Goal: Task Accomplishment & Management: Use online tool/utility

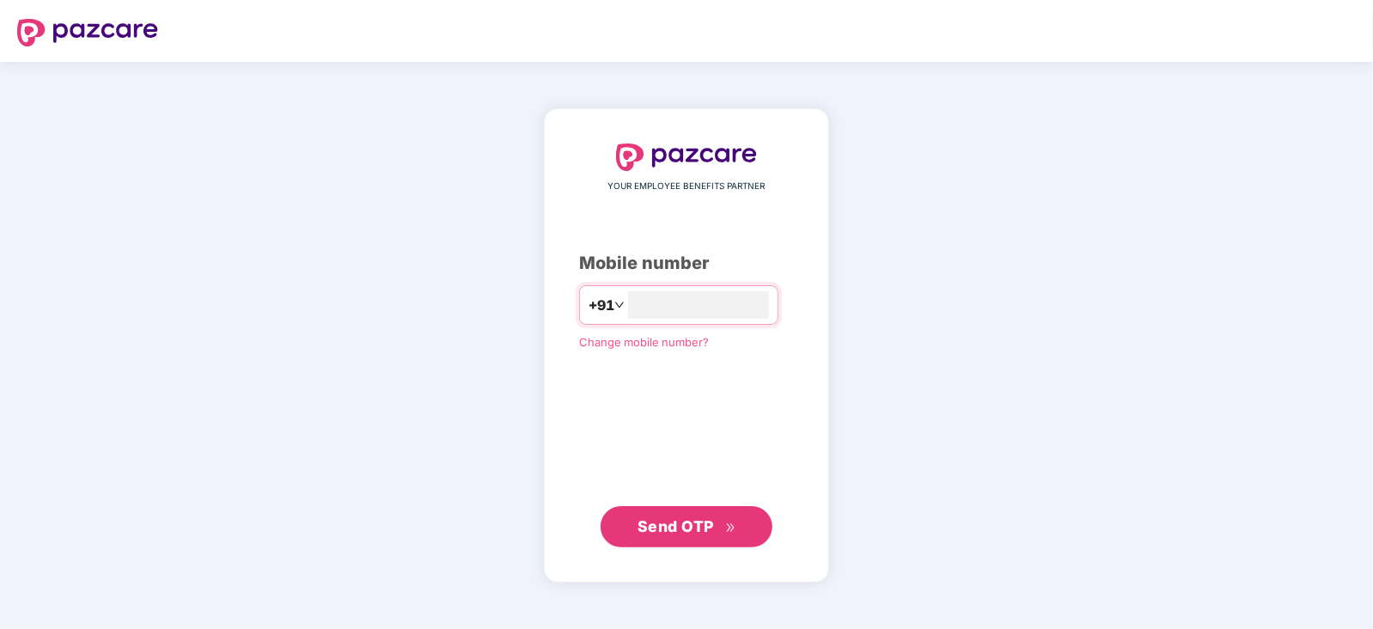
type input "**********"
click at [700, 525] on span "Send OTP" at bounding box center [675, 525] width 76 height 18
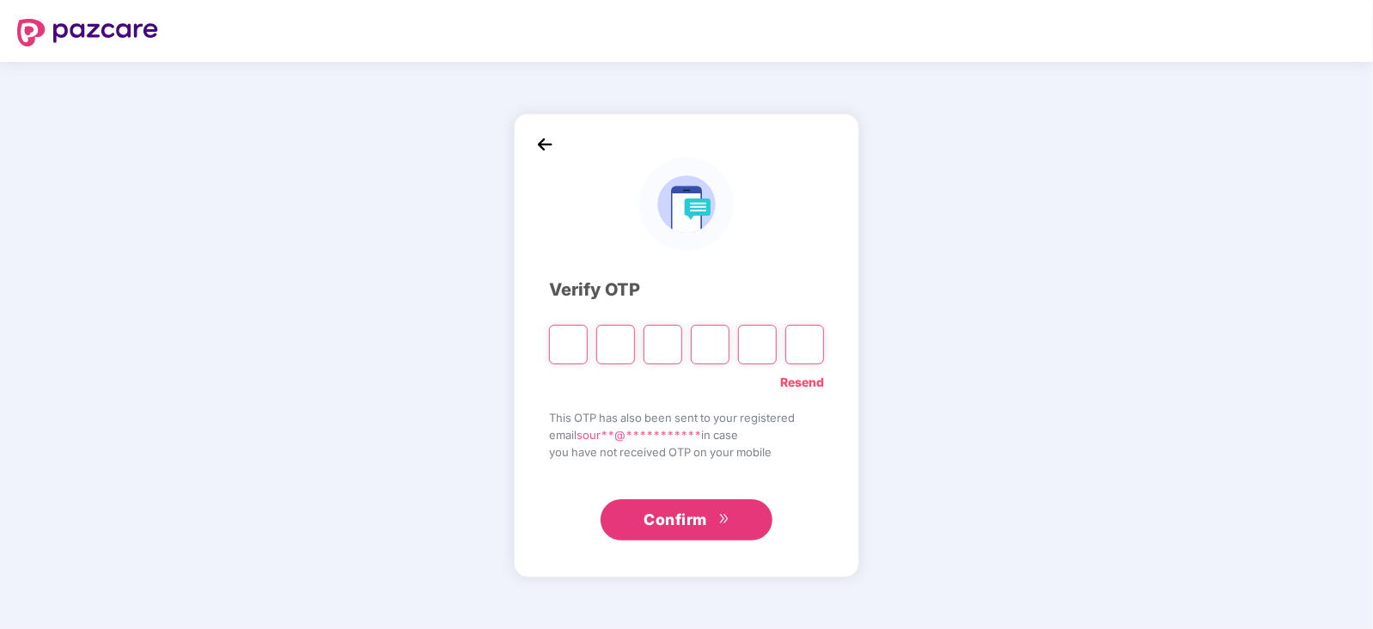
type input "*"
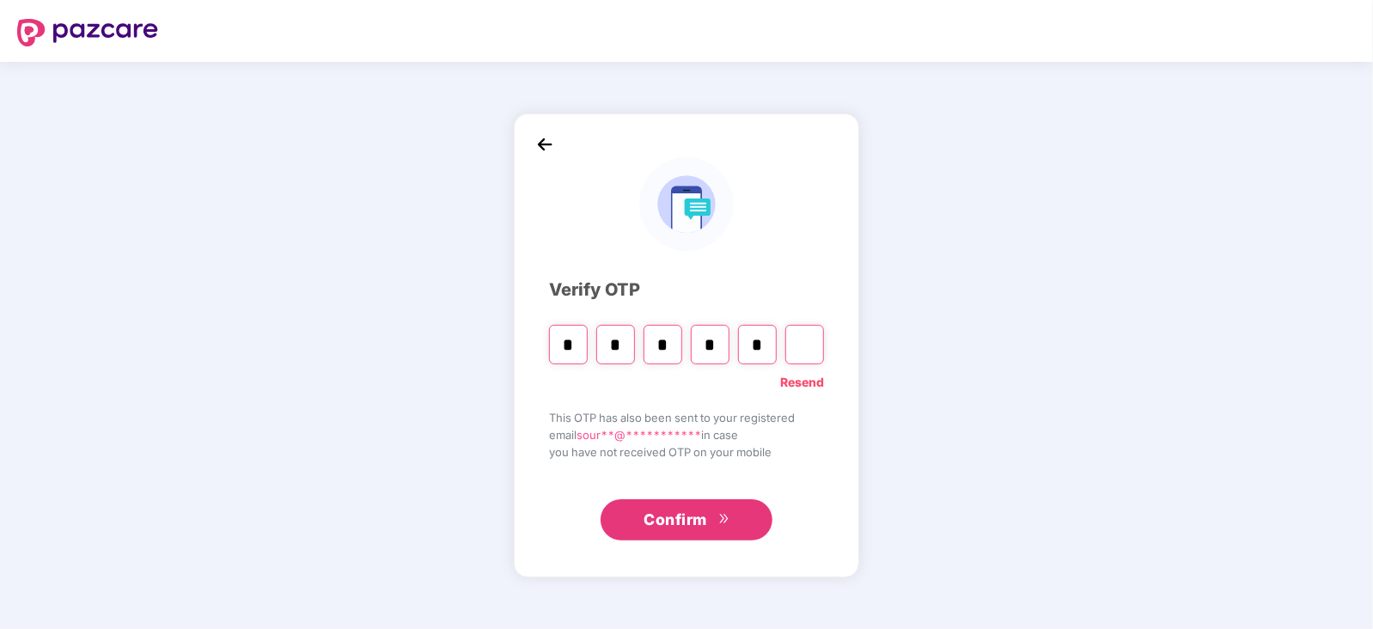
type input "*"
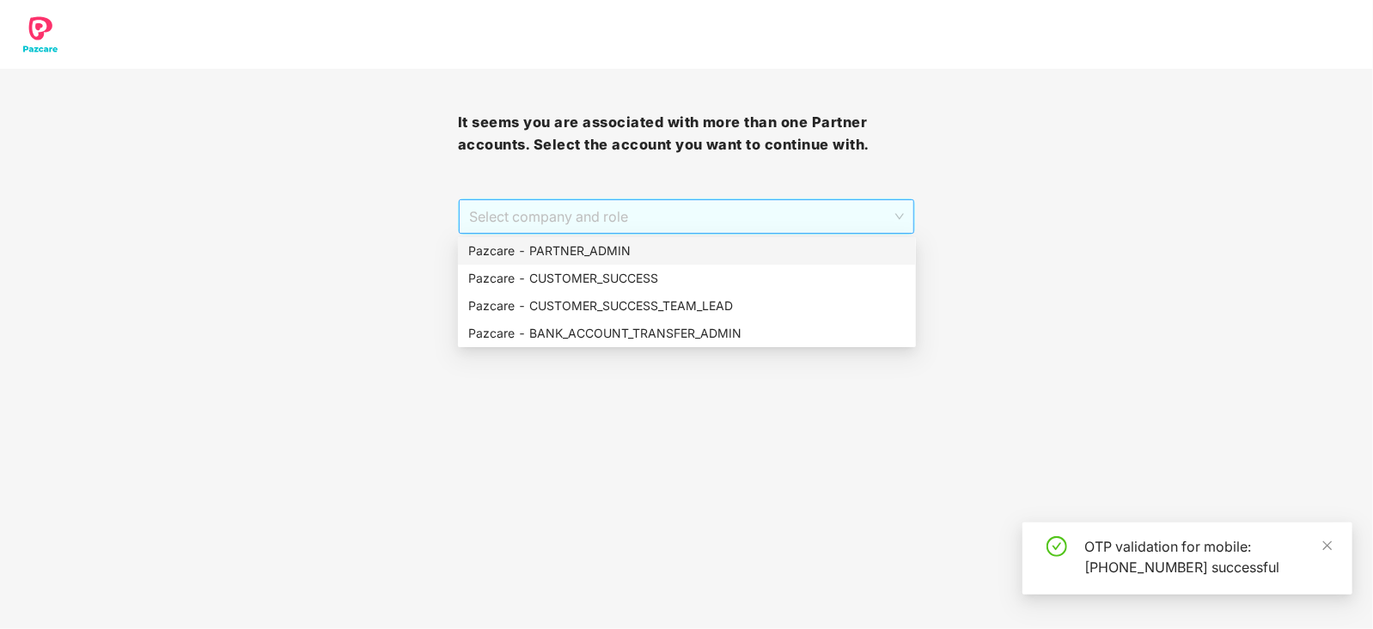
click at [674, 219] on span "Select company and role" at bounding box center [686, 216] width 435 height 33
click at [665, 247] on div "Pazcare - PARTNER_ADMIN" at bounding box center [686, 250] width 437 height 19
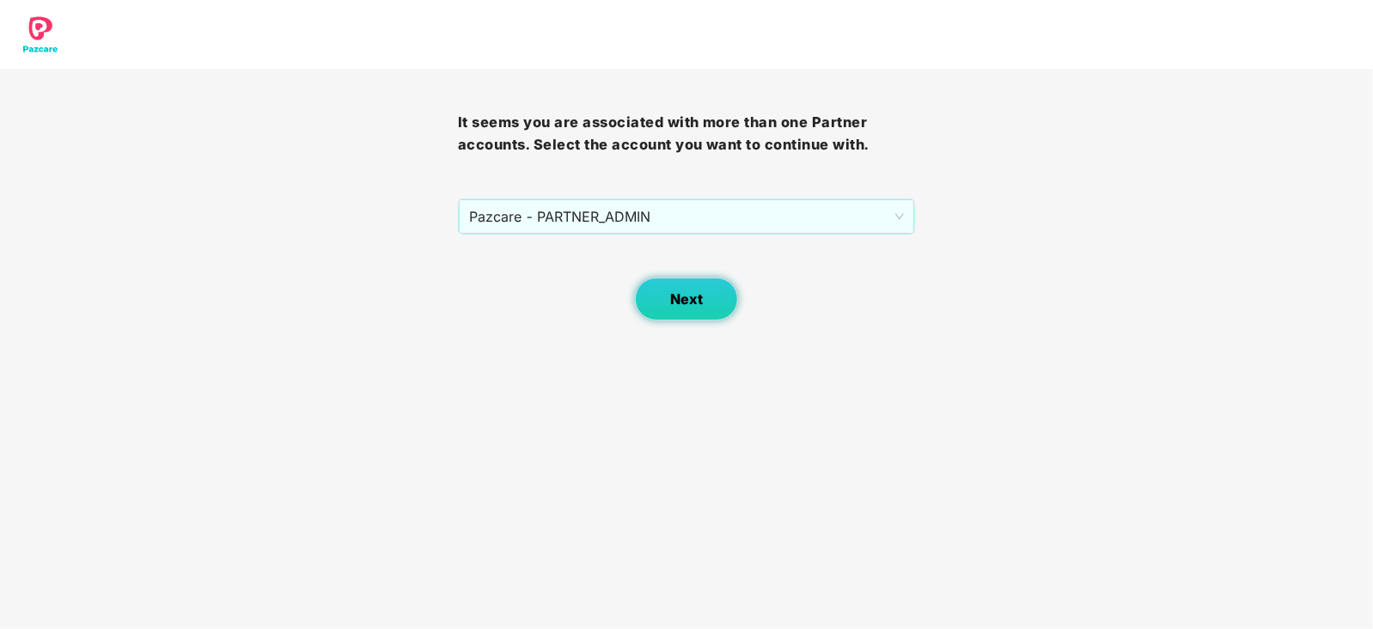
click at [673, 293] on span "Next" at bounding box center [686, 299] width 33 height 16
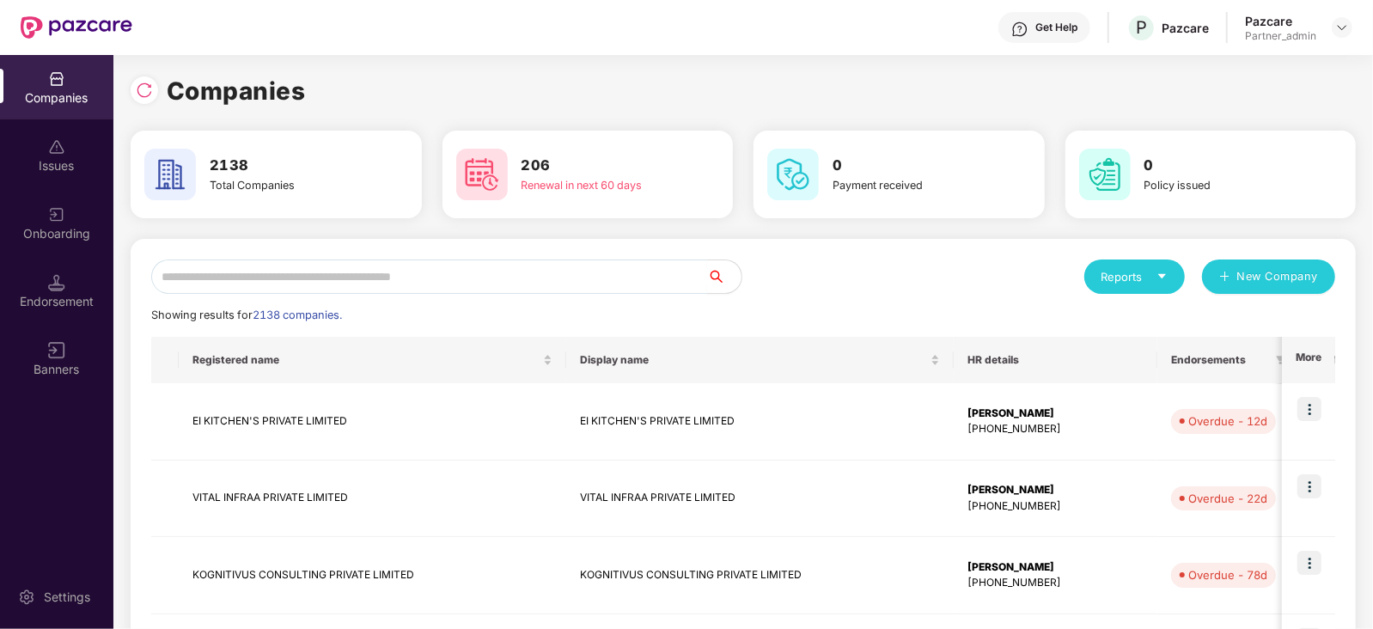
click at [498, 281] on input "text" at bounding box center [429, 276] width 556 height 34
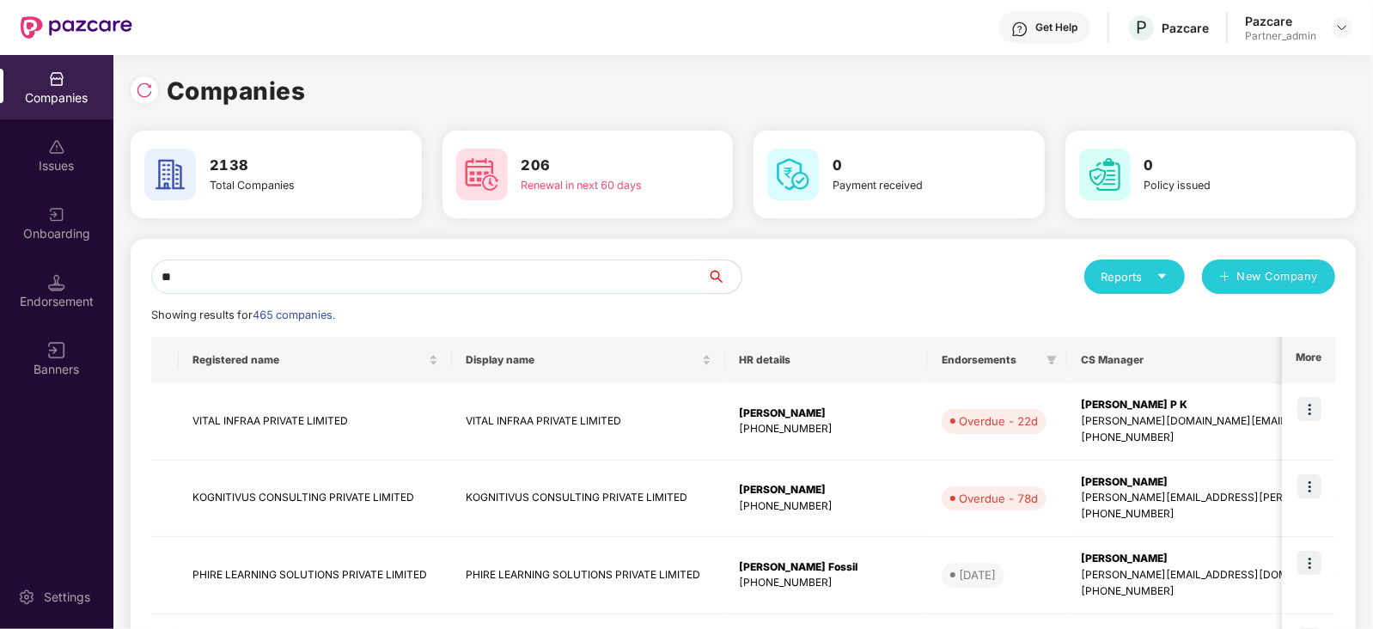
type input "*"
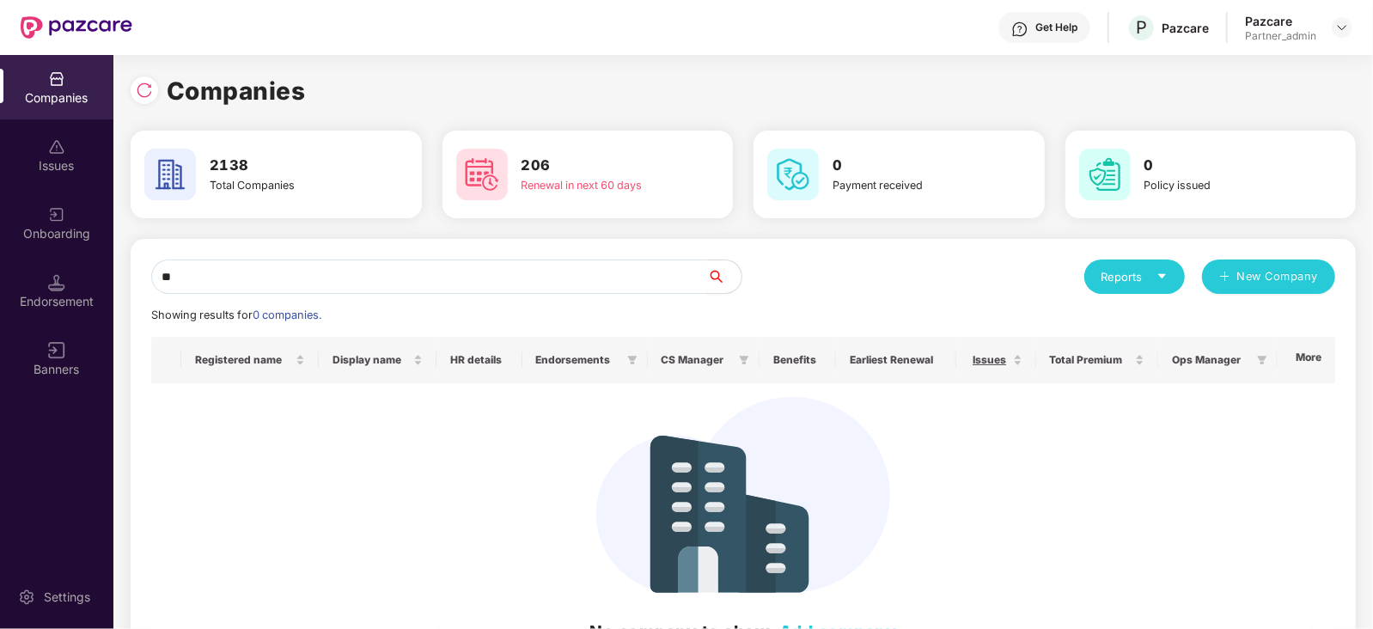
type input "*"
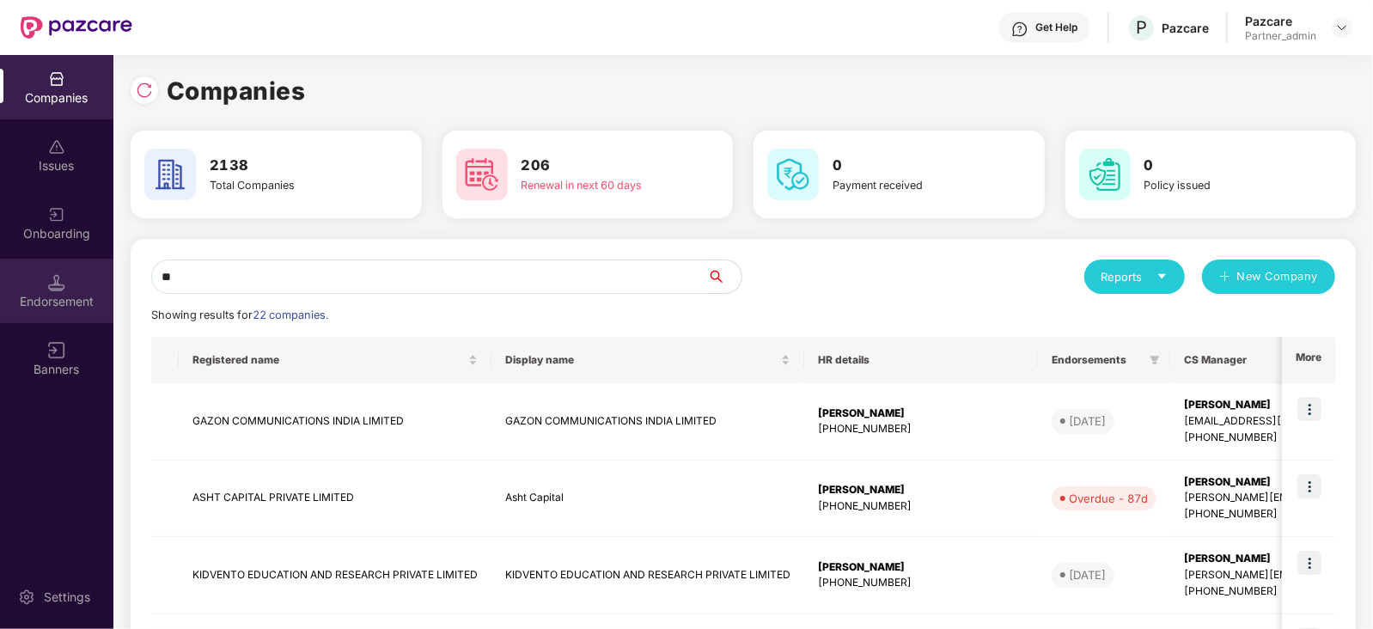
type input "*"
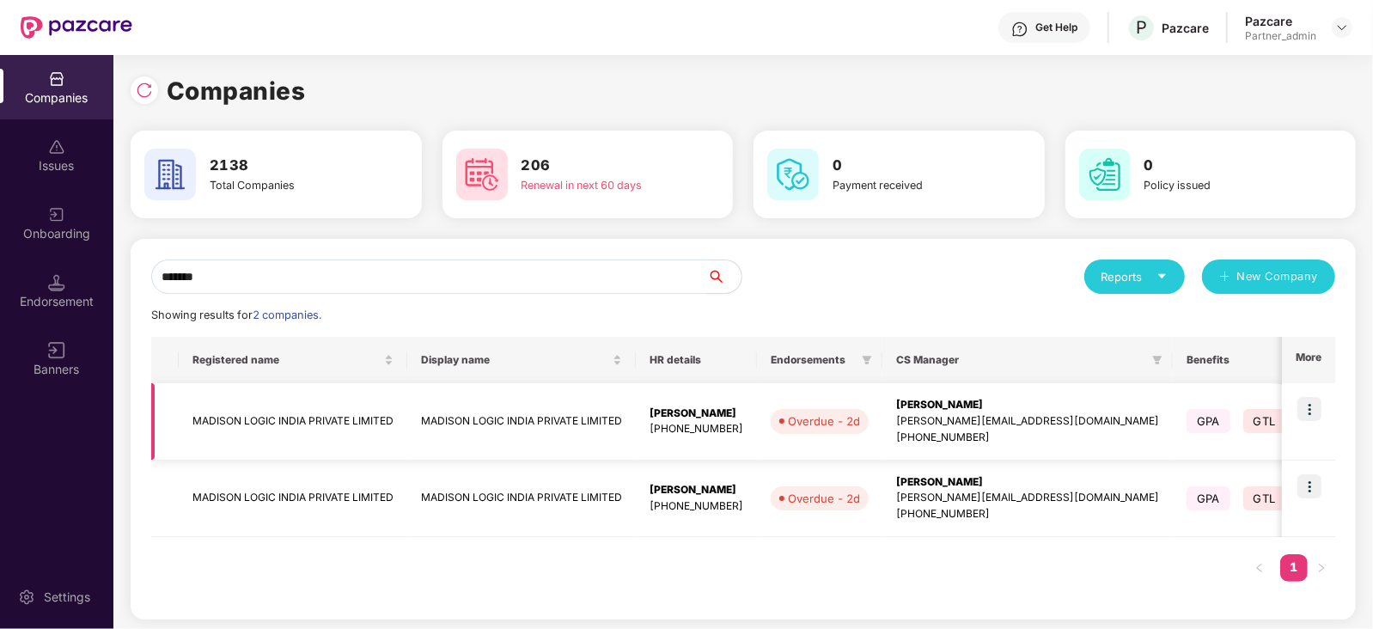
type input "*******"
click at [1314, 413] on img at bounding box center [1309, 409] width 24 height 24
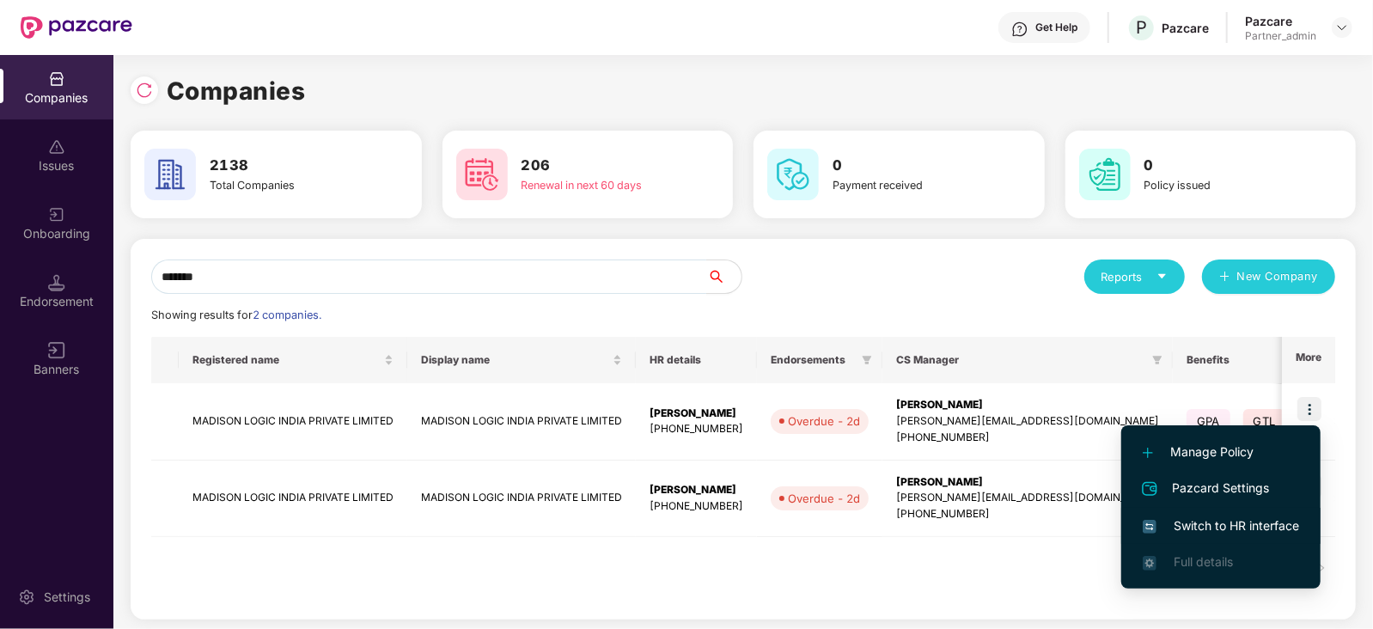
click at [1245, 529] on span "Switch to HR interface" at bounding box center [1220, 525] width 156 height 19
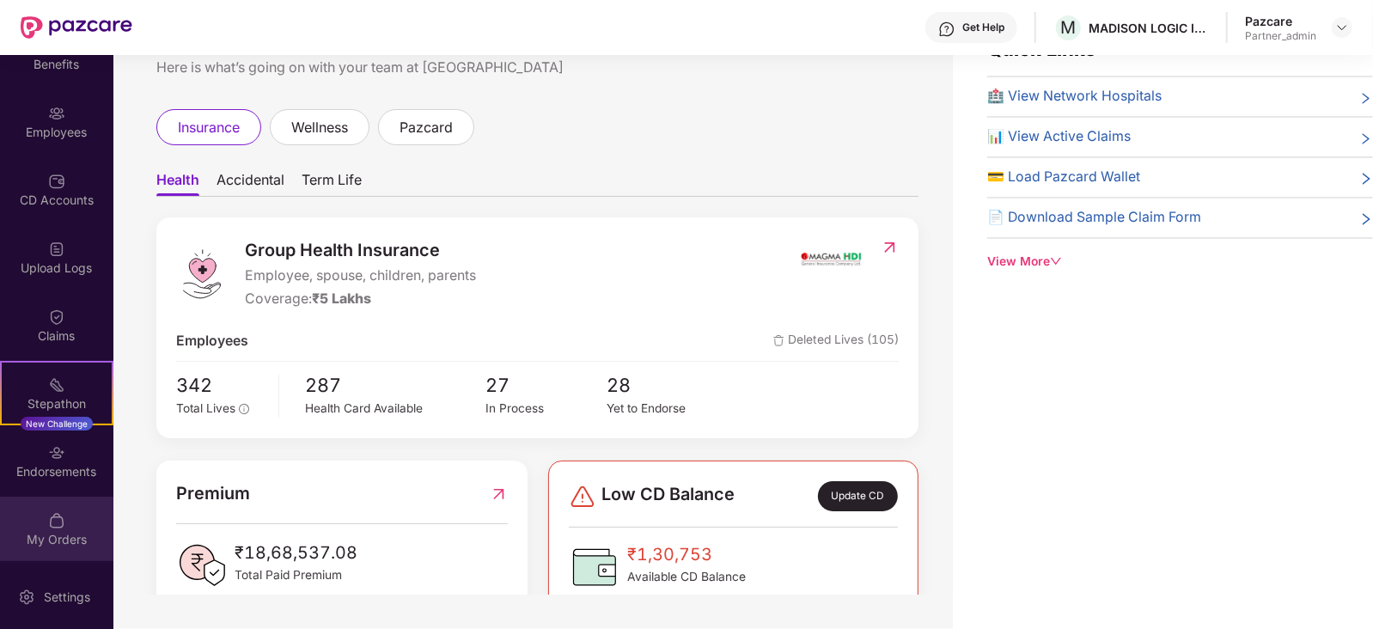
scroll to position [100, 0]
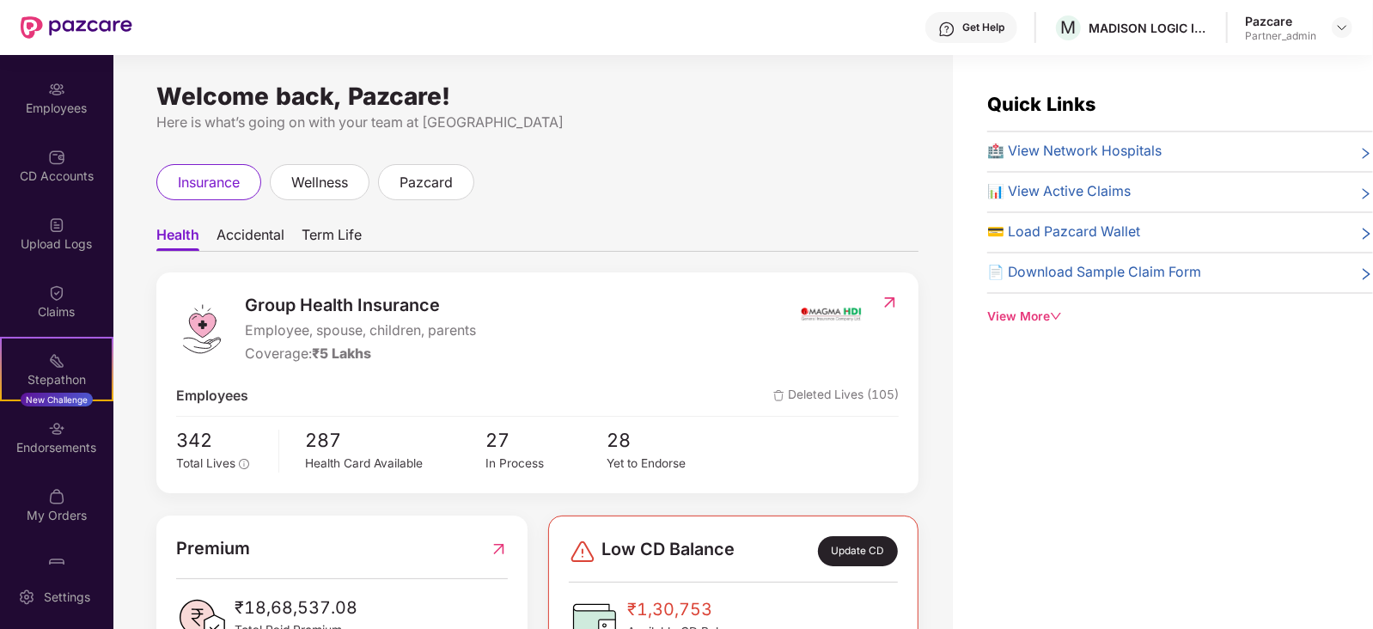
scroll to position [169, 0]
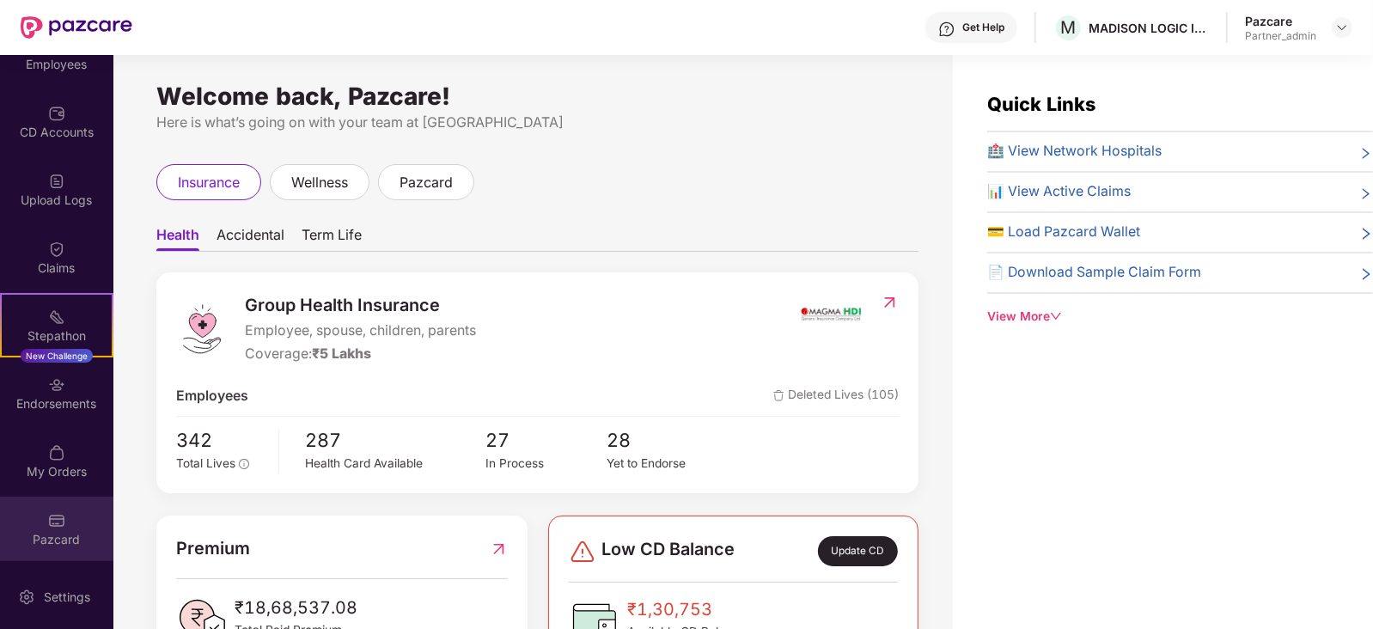
click at [53, 515] on img at bounding box center [56, 520] width 17 height 17
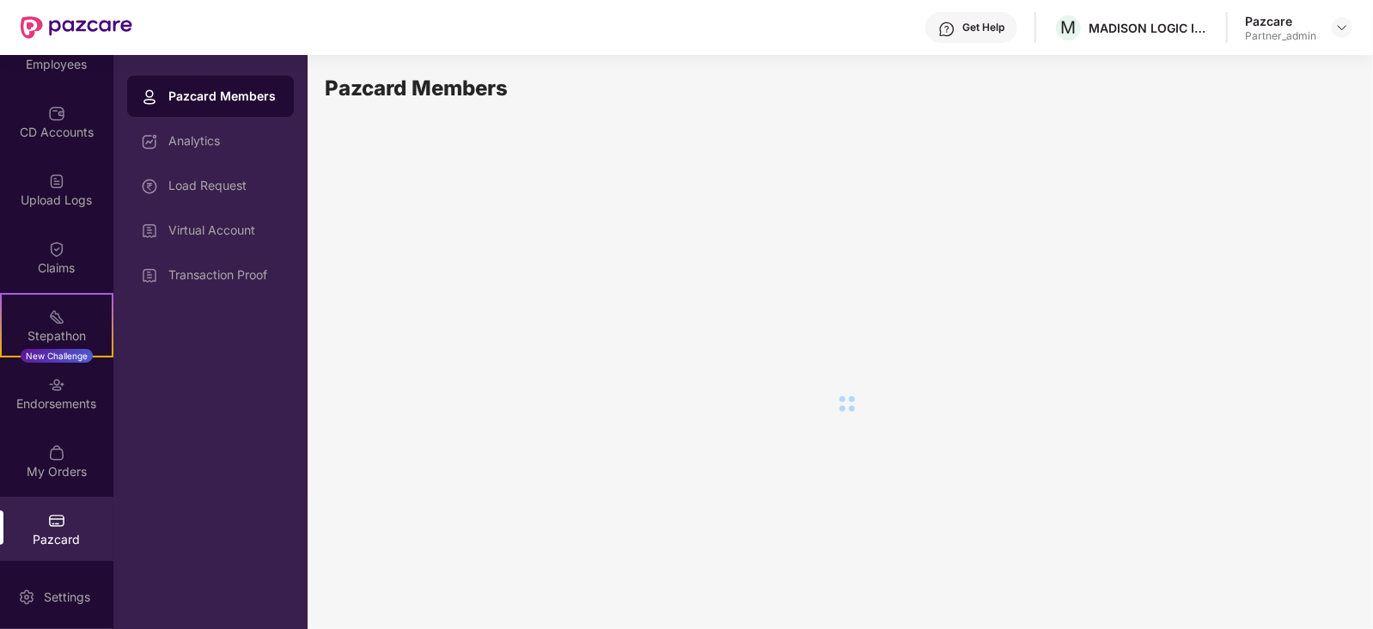
click at [223, 276] on div "Transaction Proof" at bounding box center [224, 275] width 112 height 14
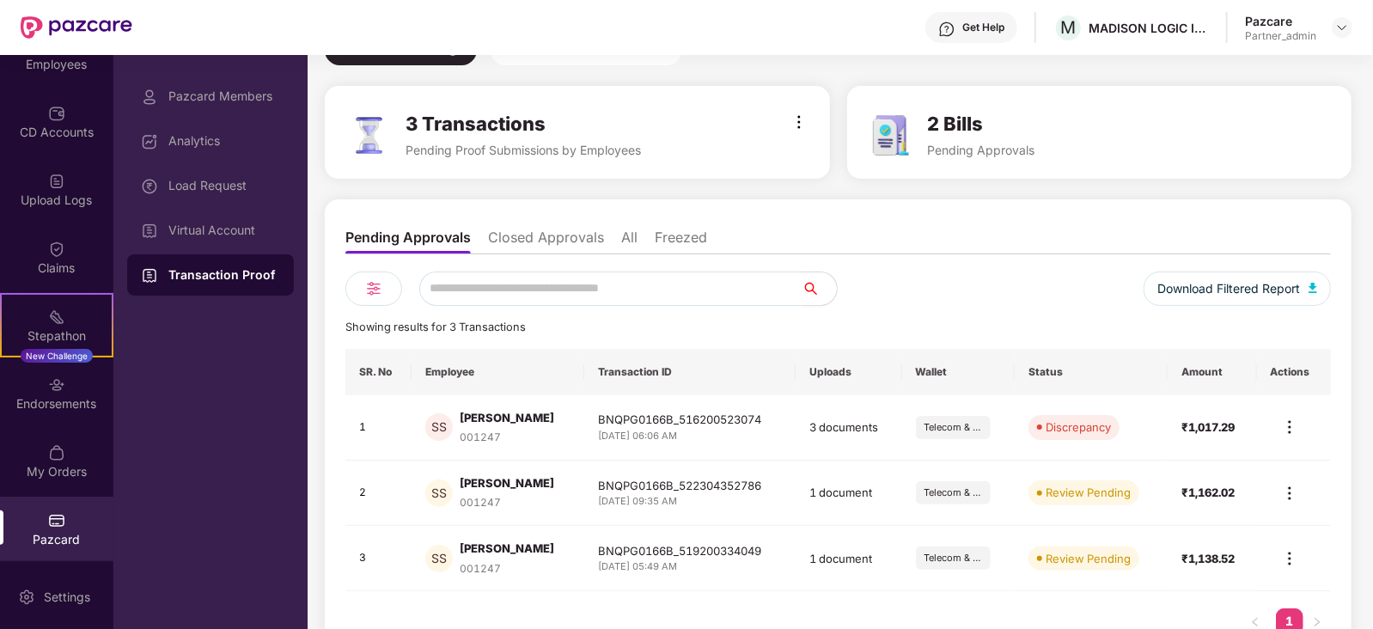
scroll to position [136, 0]
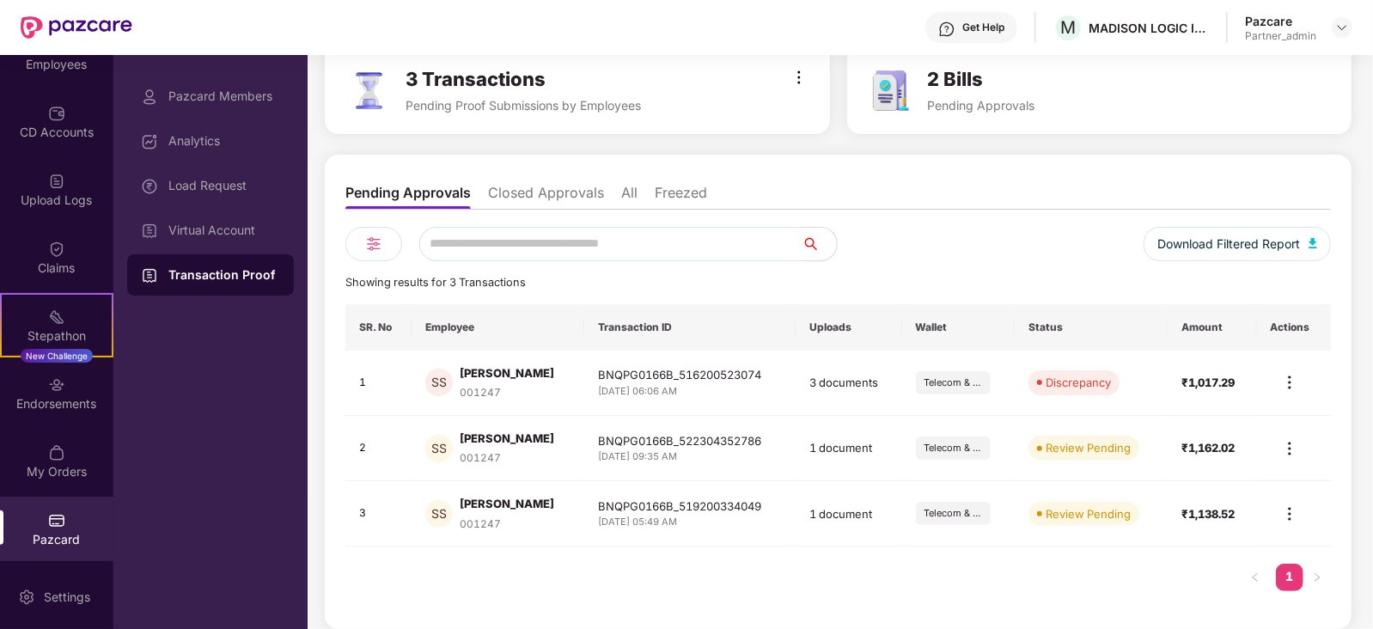
click at [626, 193] on li "All" at bounding box center [629, 196] width 16 height 25
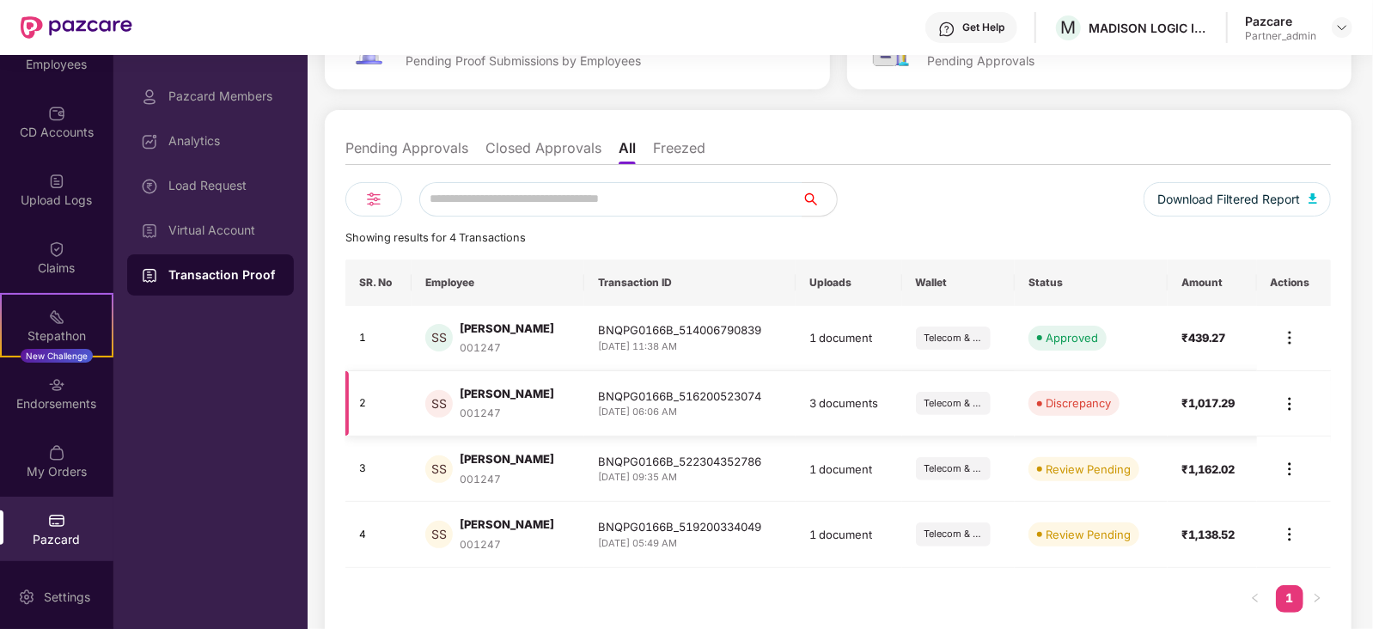
scroll to position [201, 0]
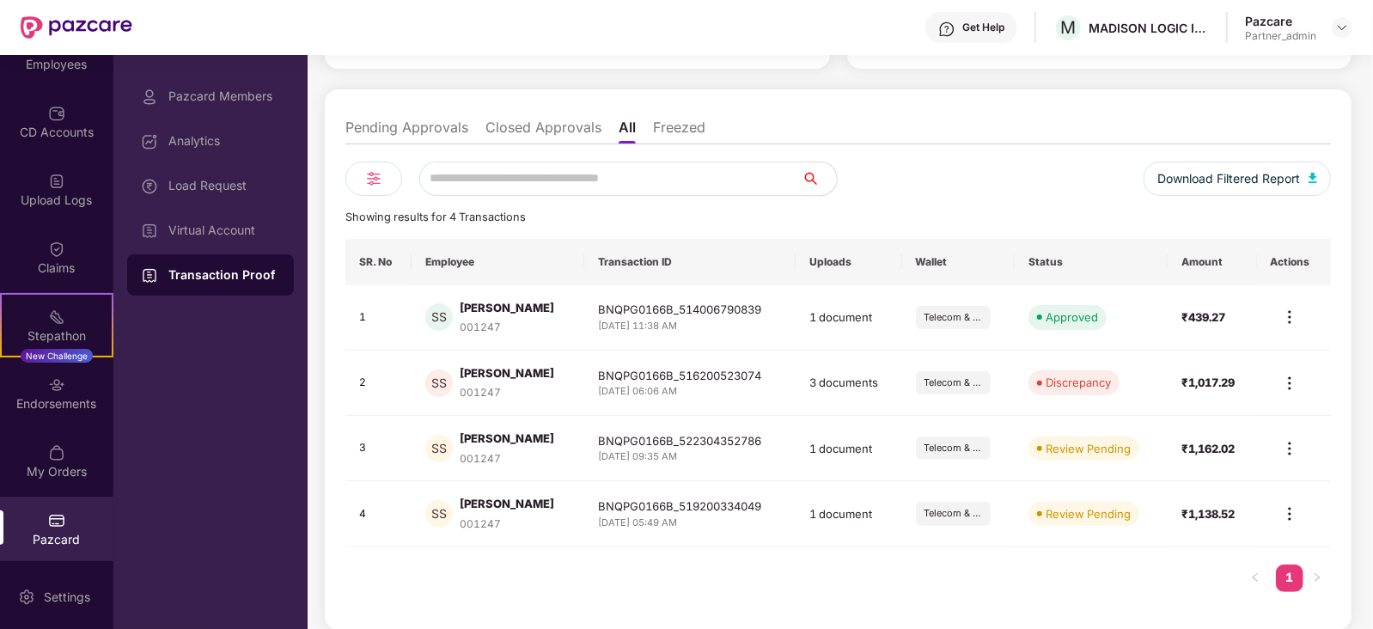
click at [554, 131] on li "Closed Approvals" at bounding box center [543, 131] width 116 height 25
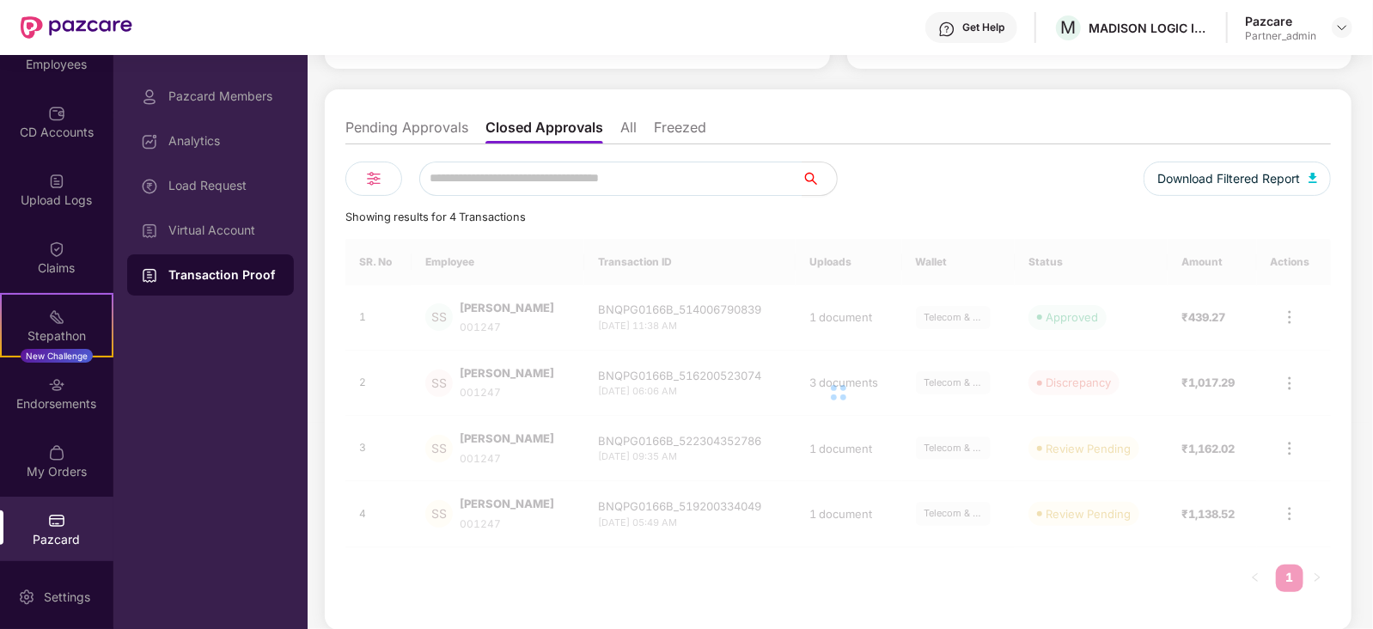
scroll to position [4, 0]
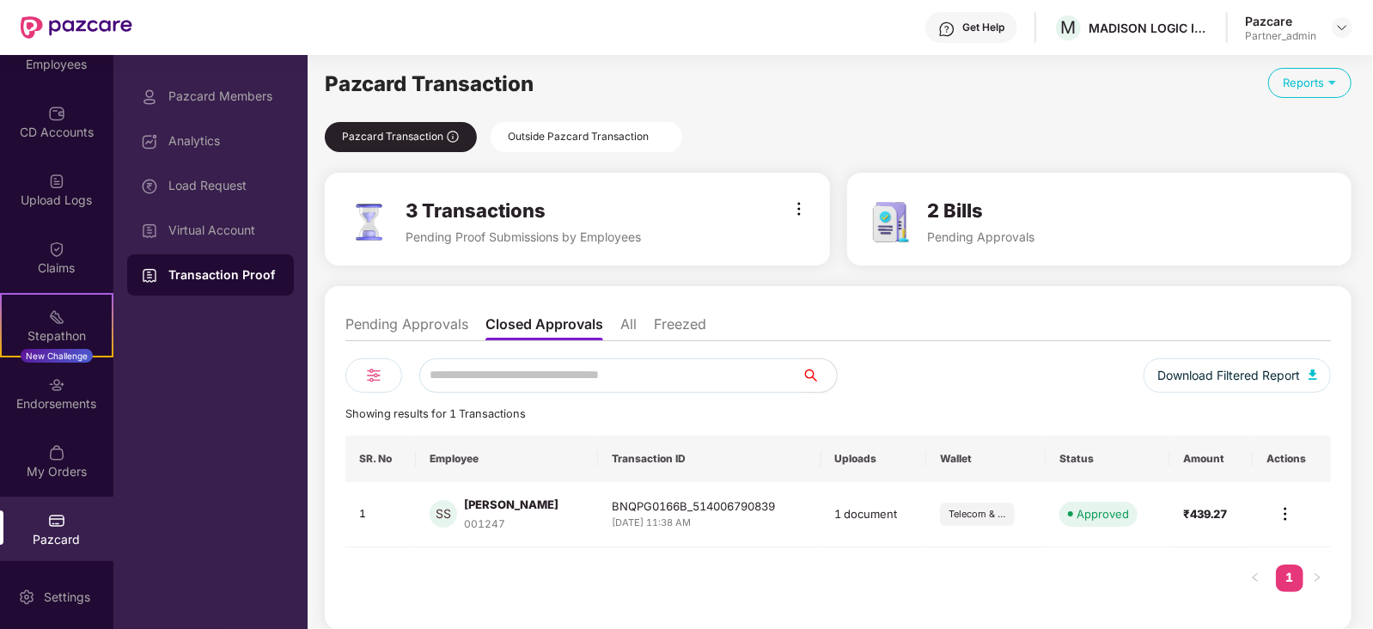
click at [541, 134] on div "Outside Pazcard Transaction" at bounding box center [586, 137] width 192 height 30
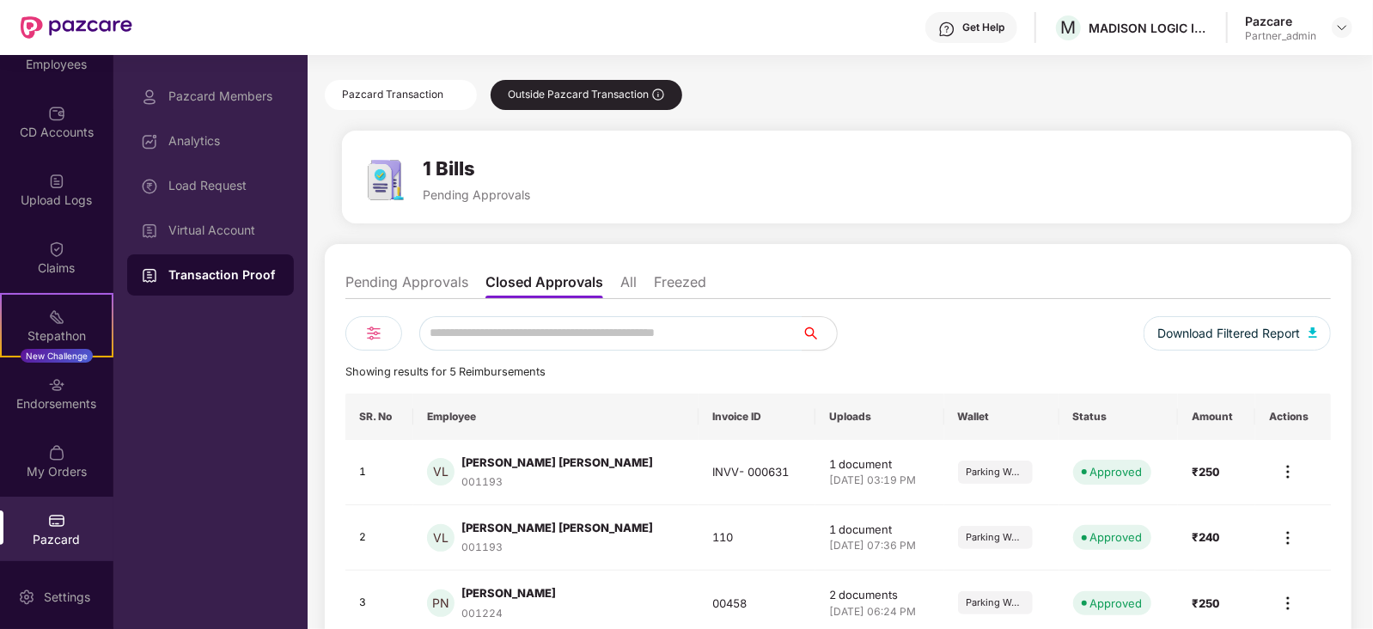
scroll to position [0, 0]
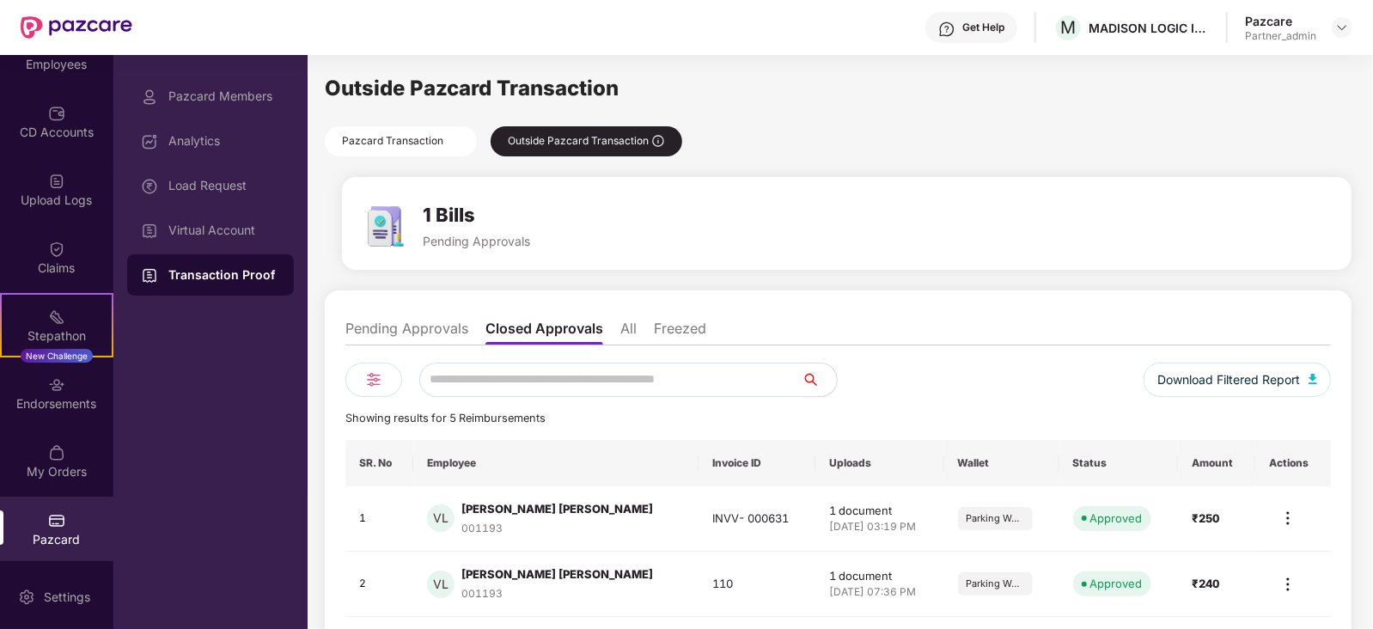
click at [424, 328] on li "Pending Approvals" at bounding box center [406, 332] width 123 height 25
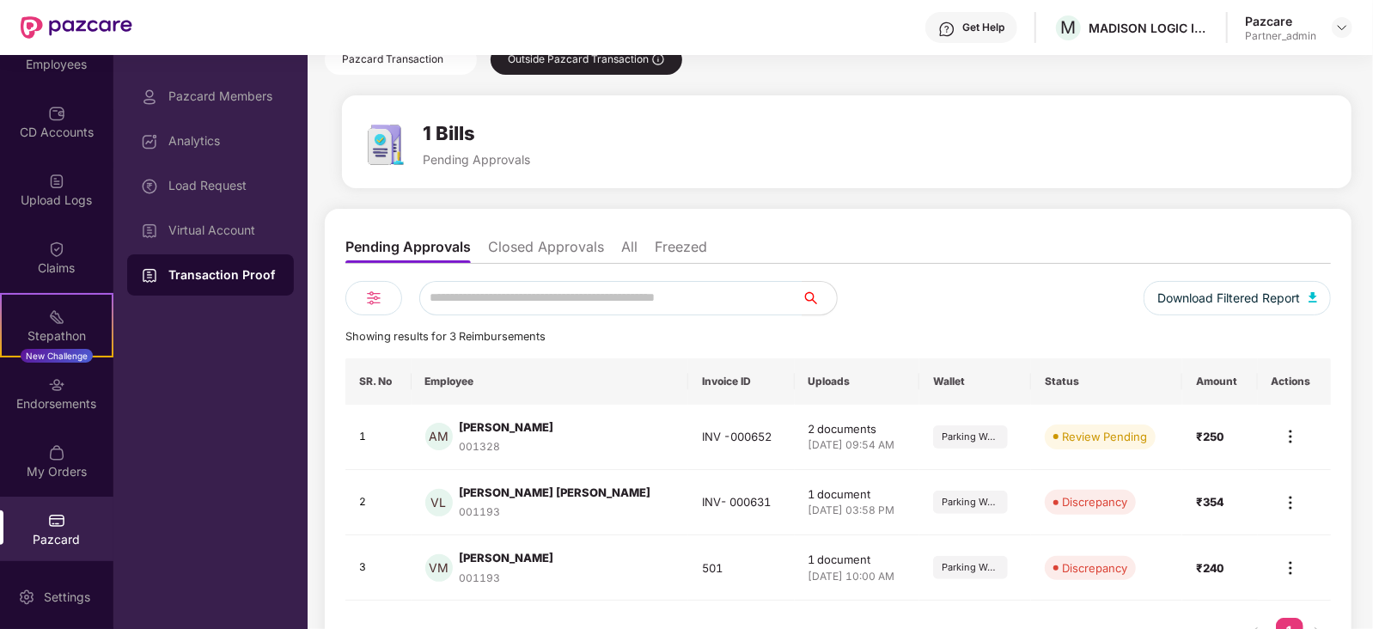
scroll to position [77, 0]
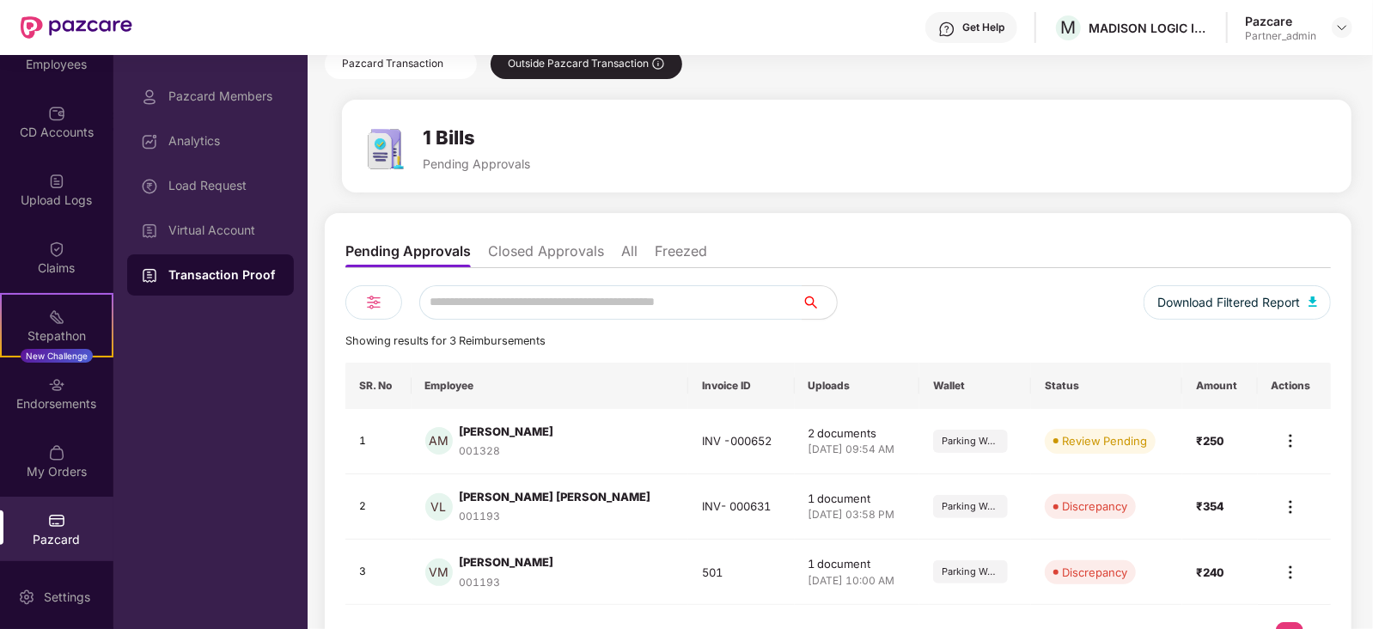
click at [540, 252] on li "Closed Approvals" at bounding box center [546, 254] width 116 height 25
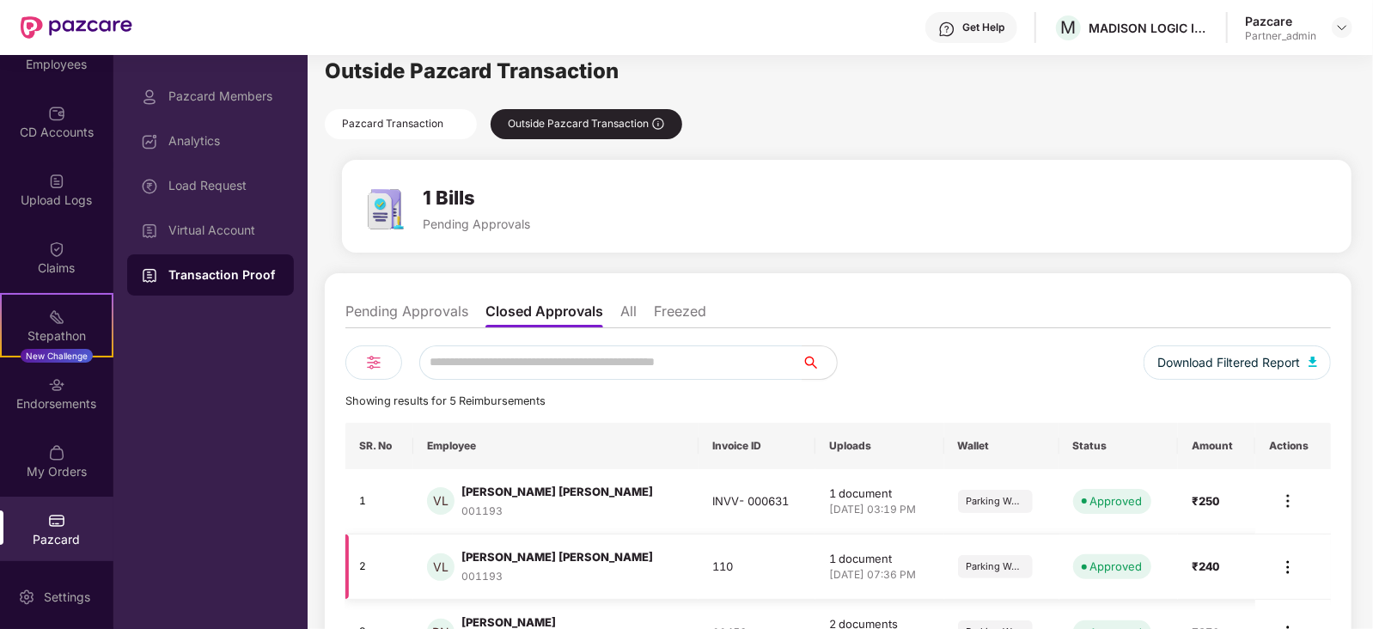
scroll to position [15, 0]
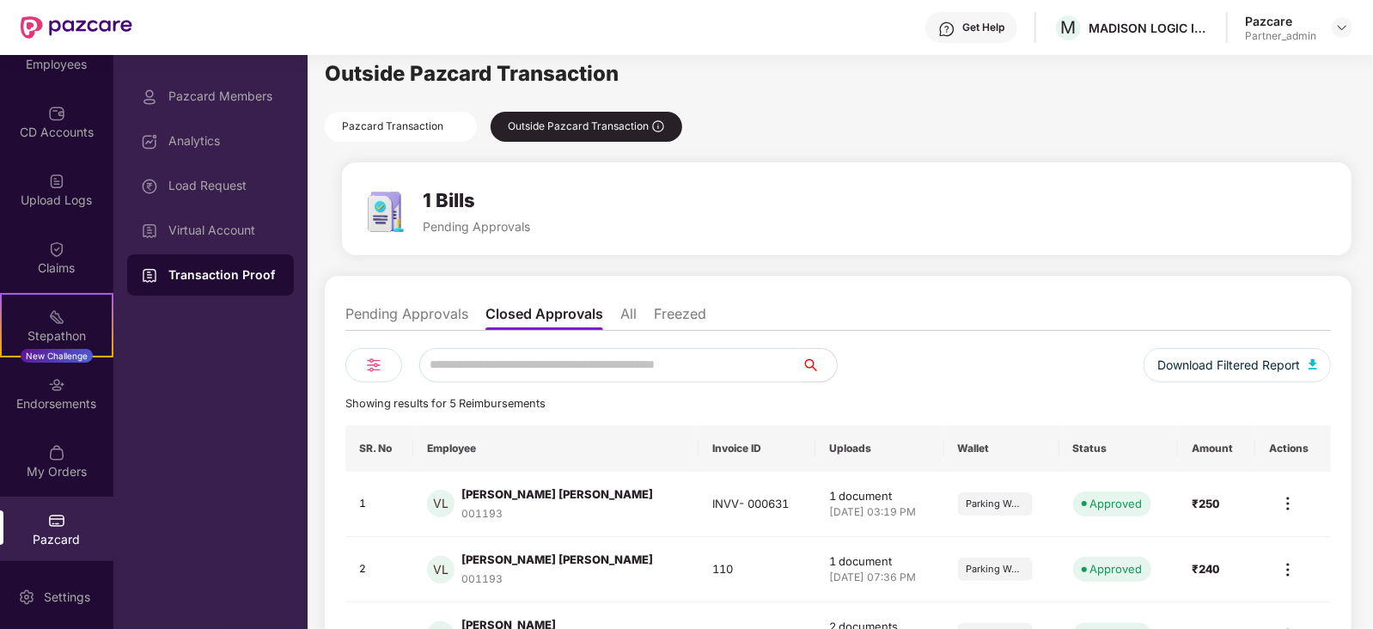
click at [621, 311] on li "All" at bounding box center [628, 317] width 16 height 25
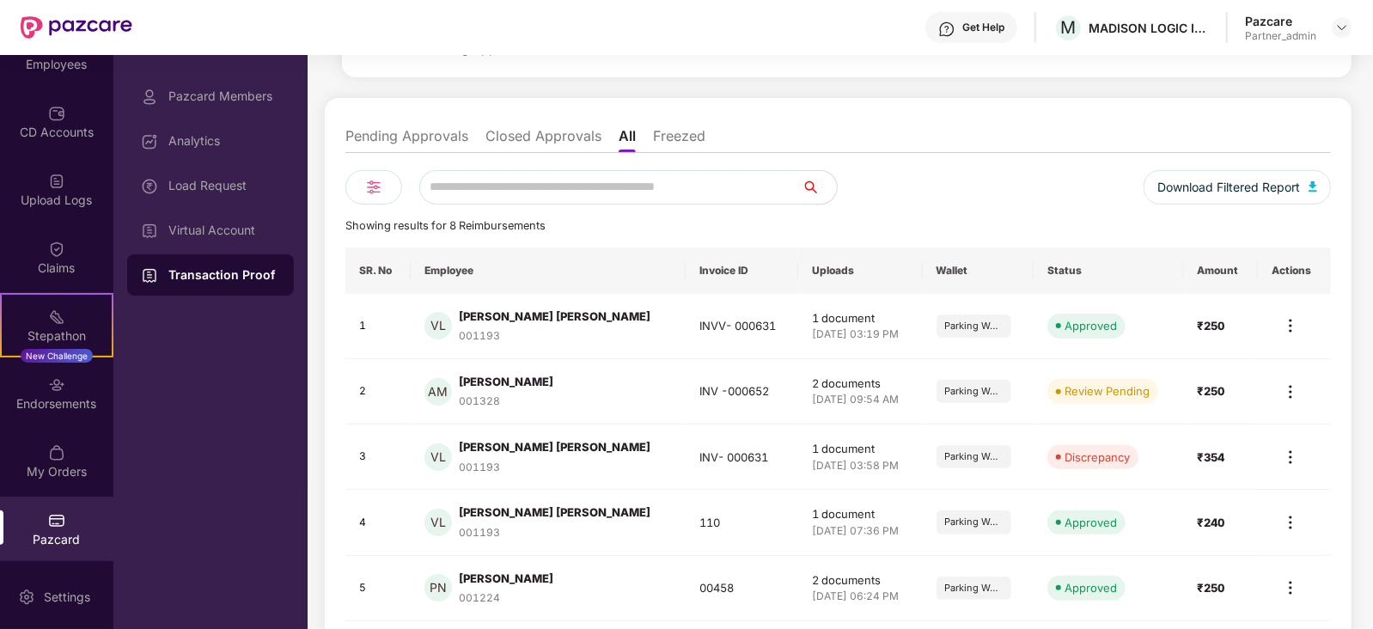
scroll to position [195, 0]
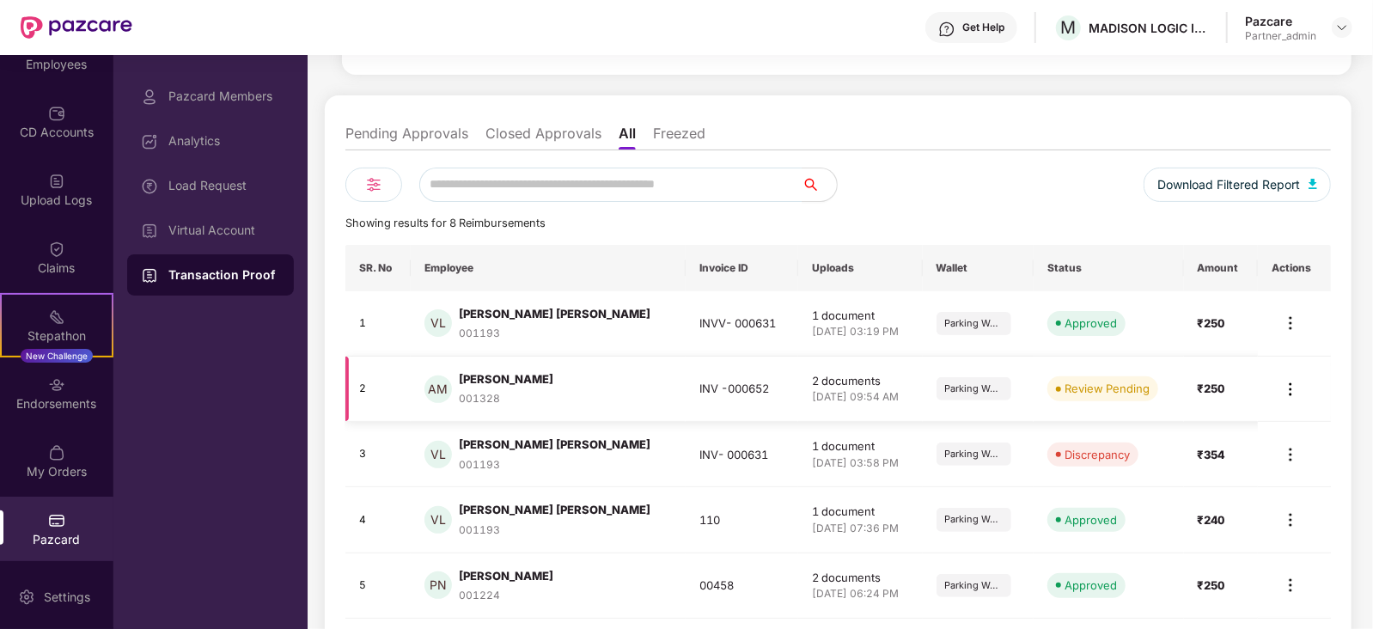
click at [1293, 386] on img at bounding box center [1290, 389] width 21 height 21
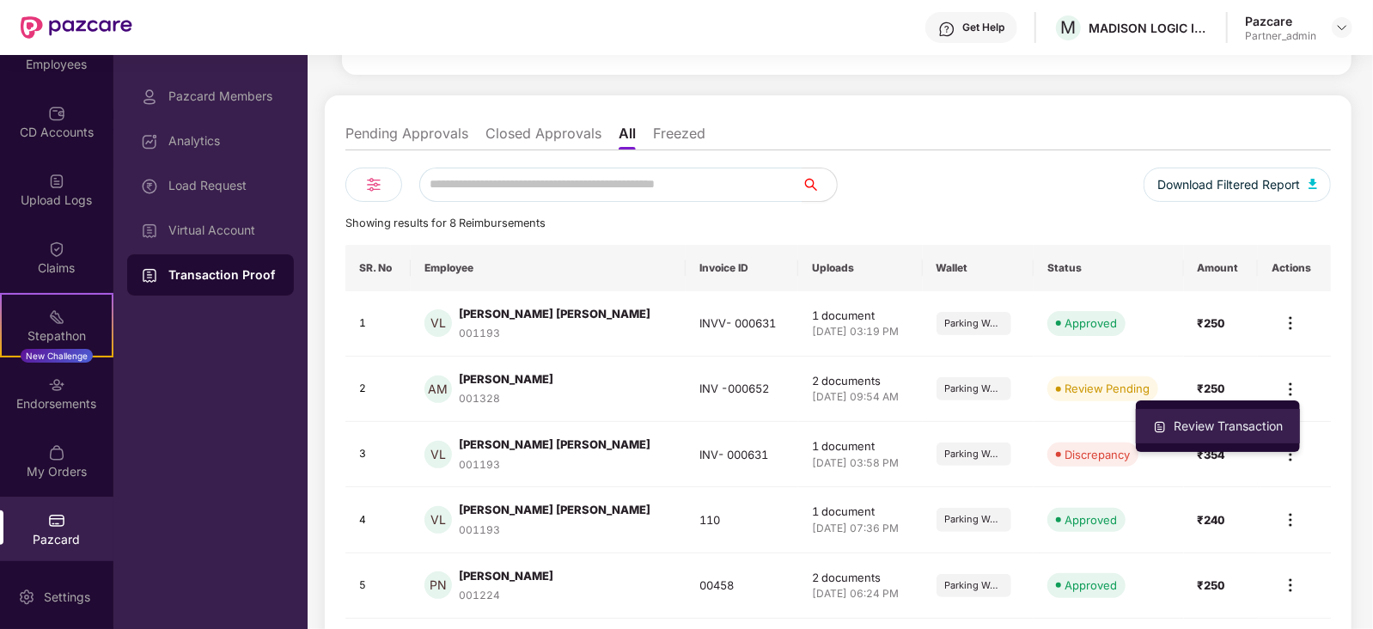
click at [1202, 428] on div "Review Transaction" at bounding box center [1228, 426] width 116 height 19
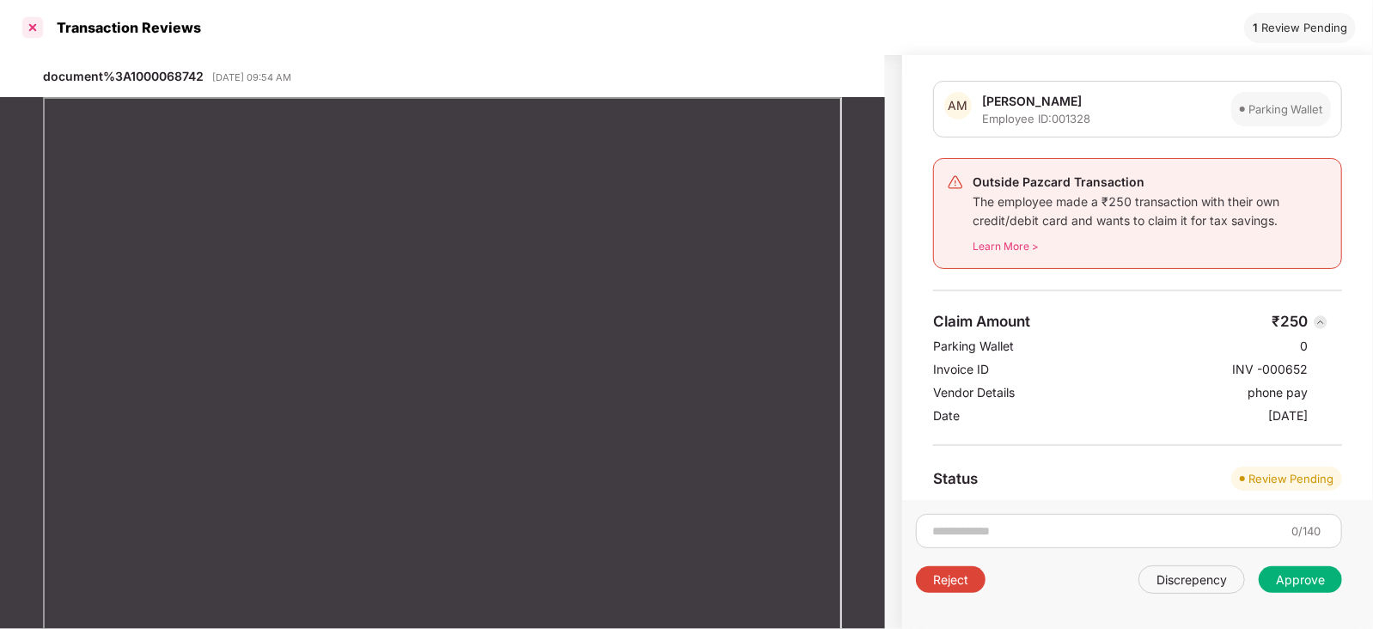
click at [33, 27] on div at bounding box center [32, 27] width 27 height 27
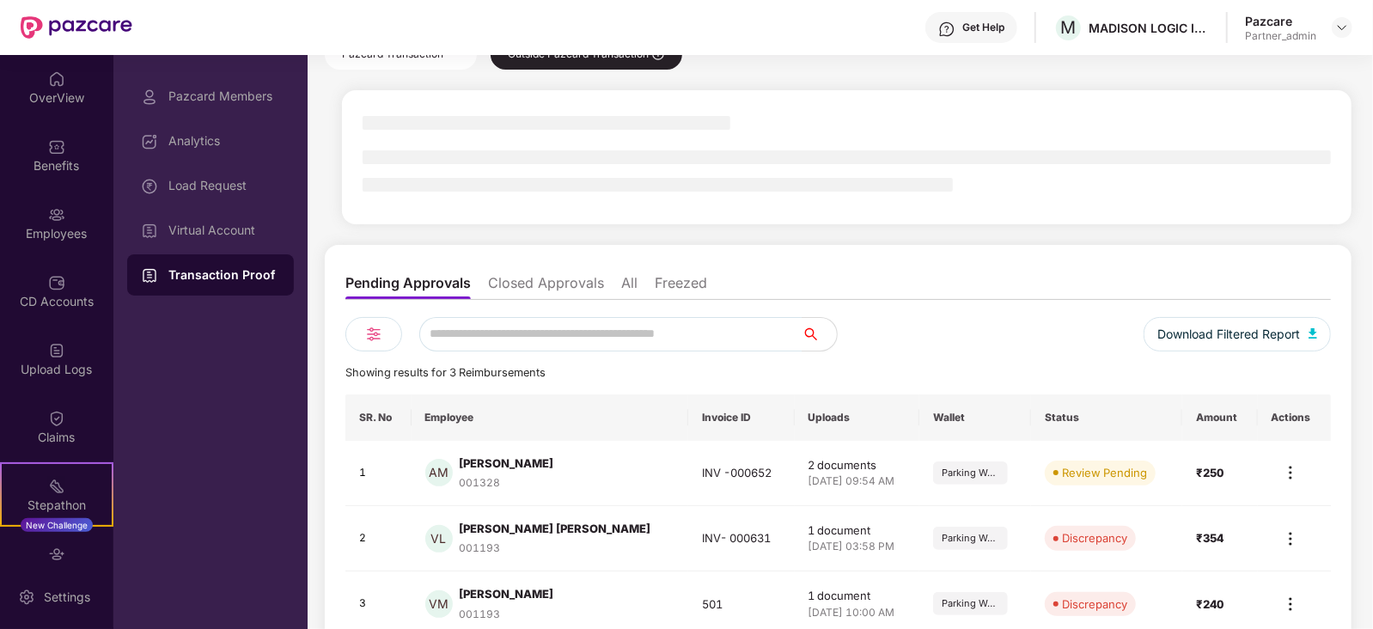
scroll to position [176, 0]
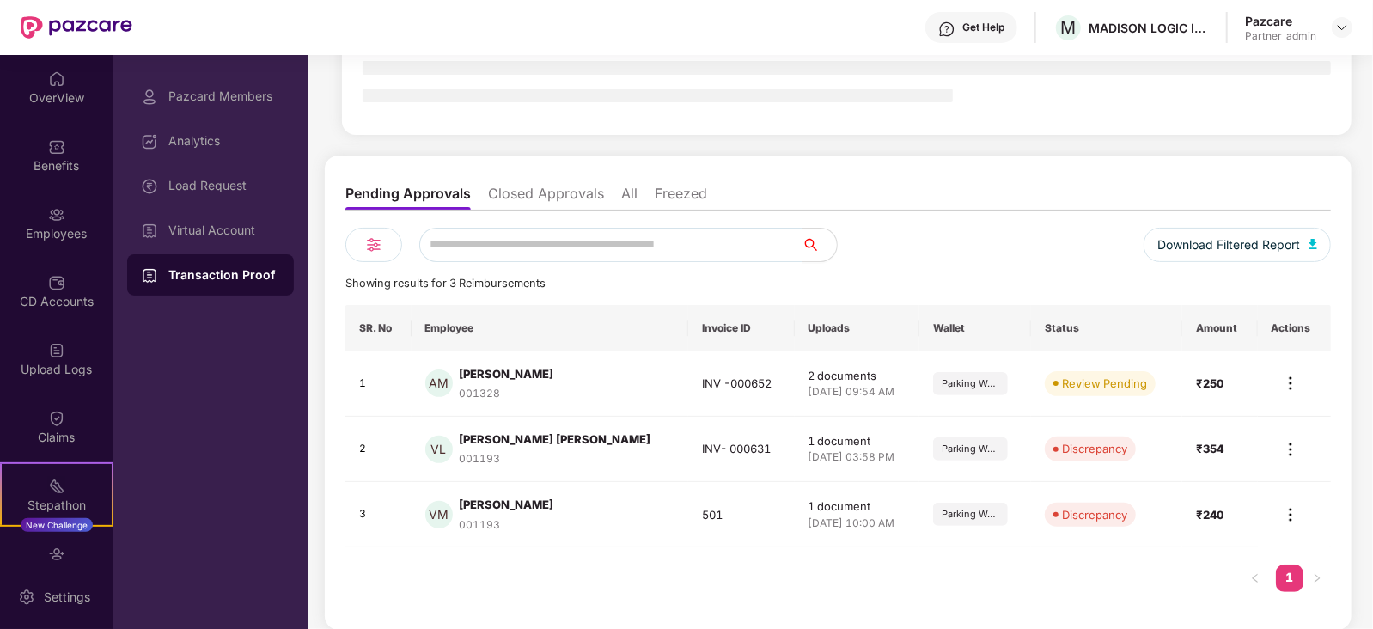
click at [627, 186] on li "All" at bounding box center [629, 197] width 16 height 25
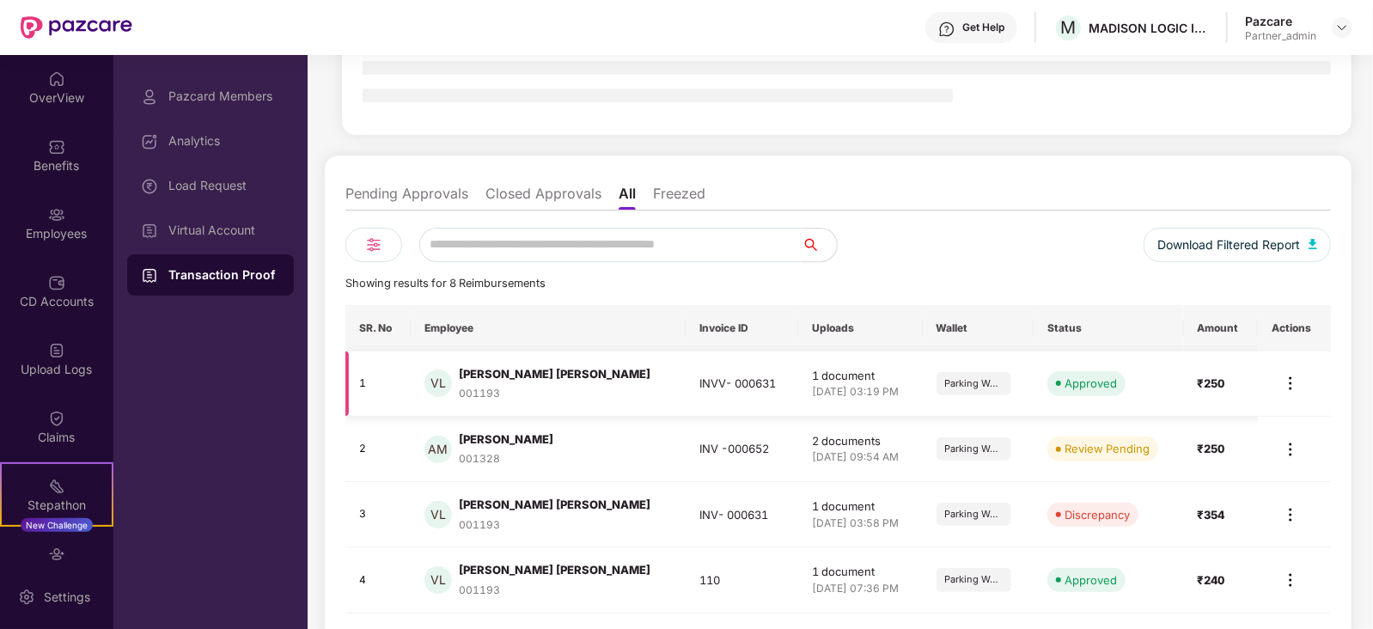
click at [1290, 384] on img at bounding box center [1290, 383] width 21 height 21
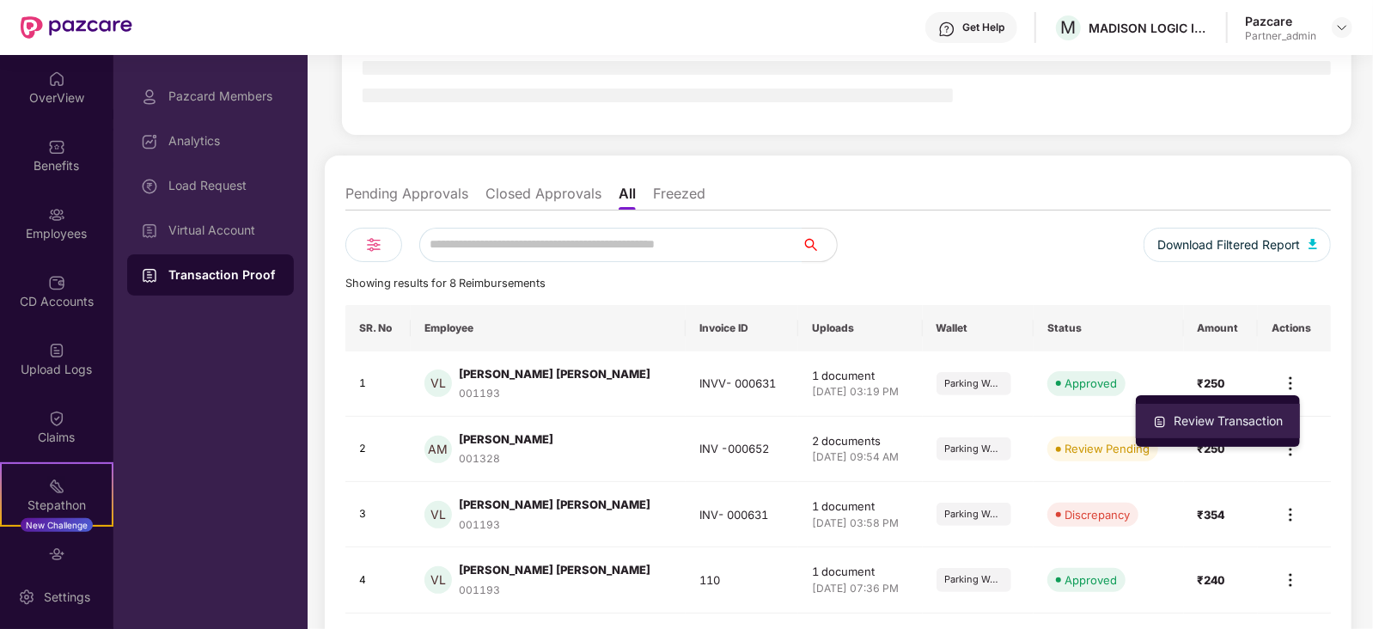
click at [1250, 423] on div "Review Transaction" at bounding box center [1228, 420] width 116 height 19
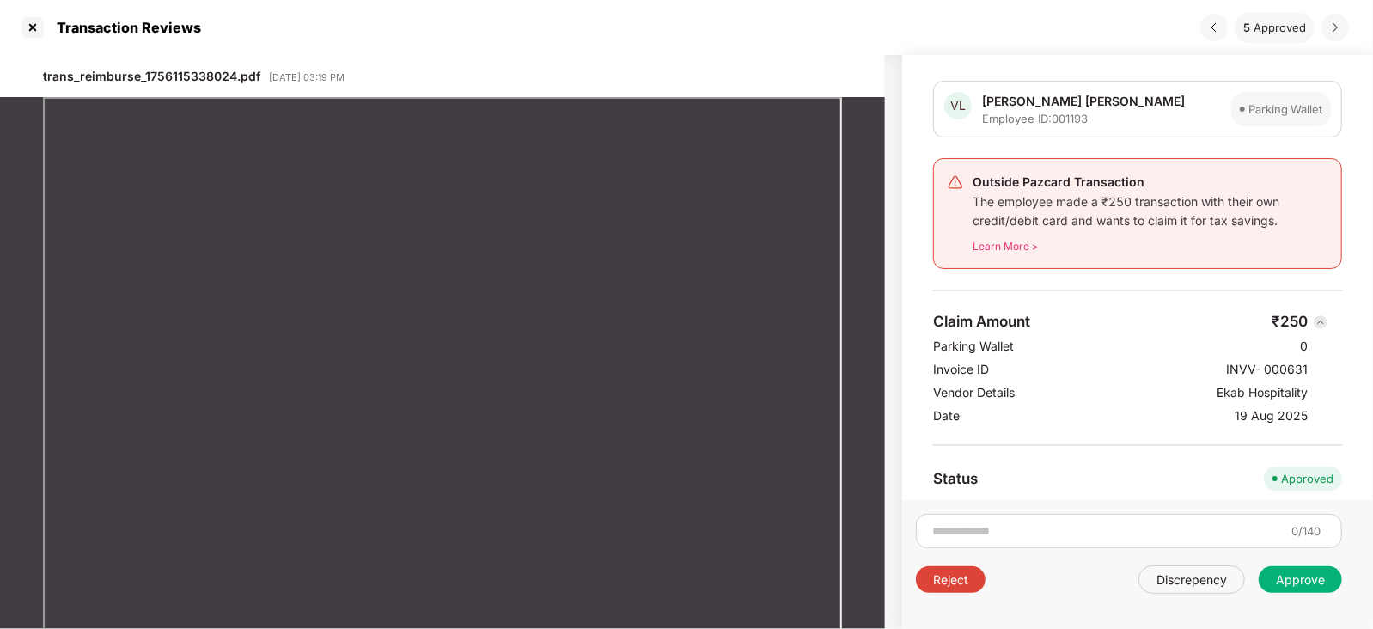
click at [1336, 28] on img at bounding box center [1335, 28] width 14 height 14
click at [40, 29] on div at bounding box center [32, 27] width 27 height 27
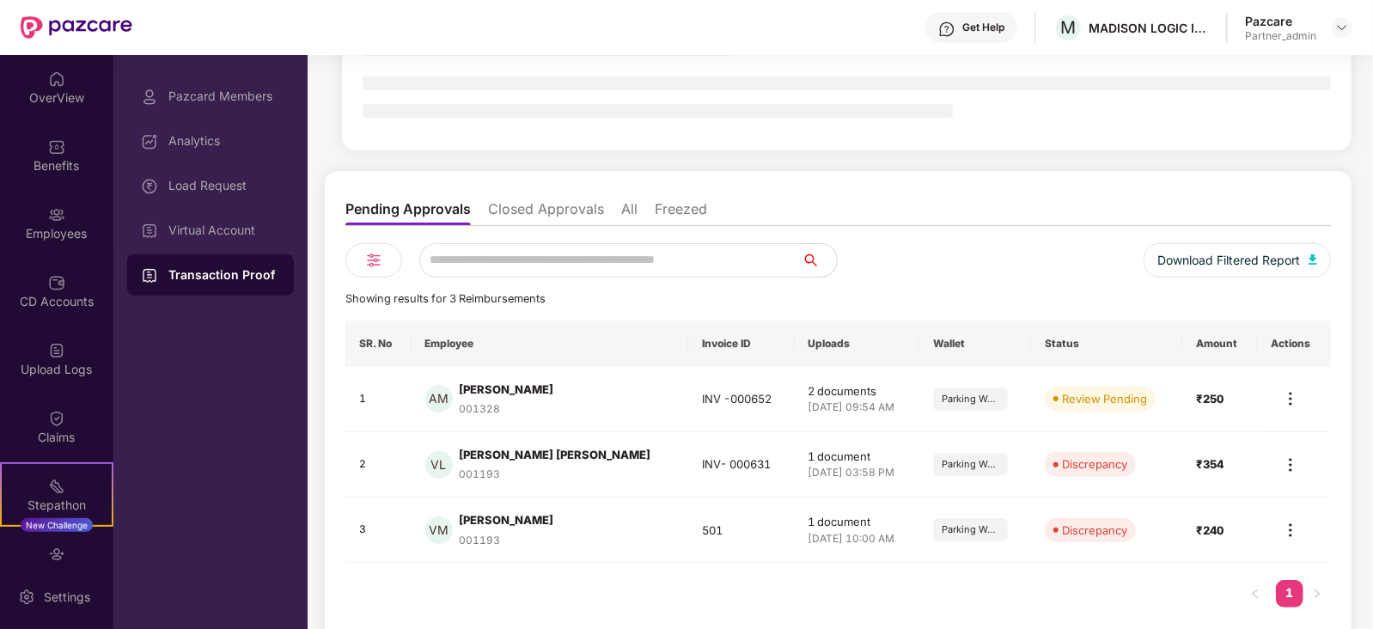
scroll to position [176, 0]
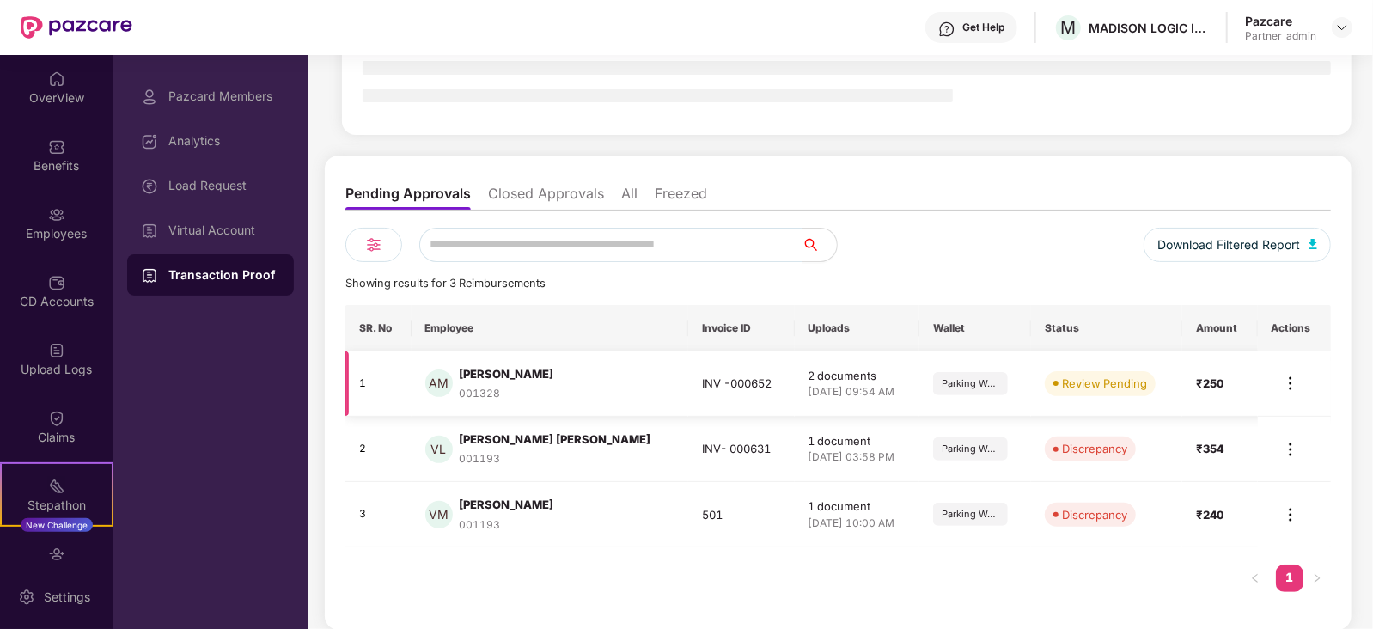
click at [1288, 379] on img at bounding box center [1290, 383] width 21 height 21
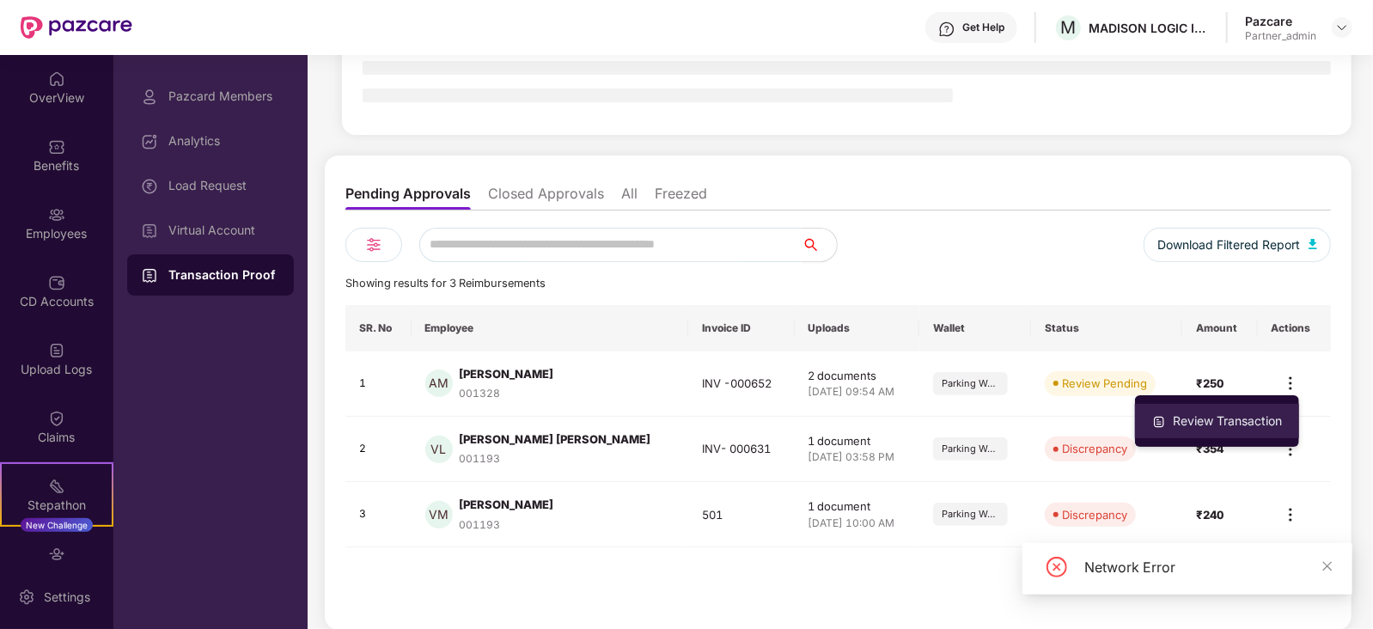
click at [1233, 420] on div "Review Transaction" at bounding box center [1227, 420] width 116 height 19
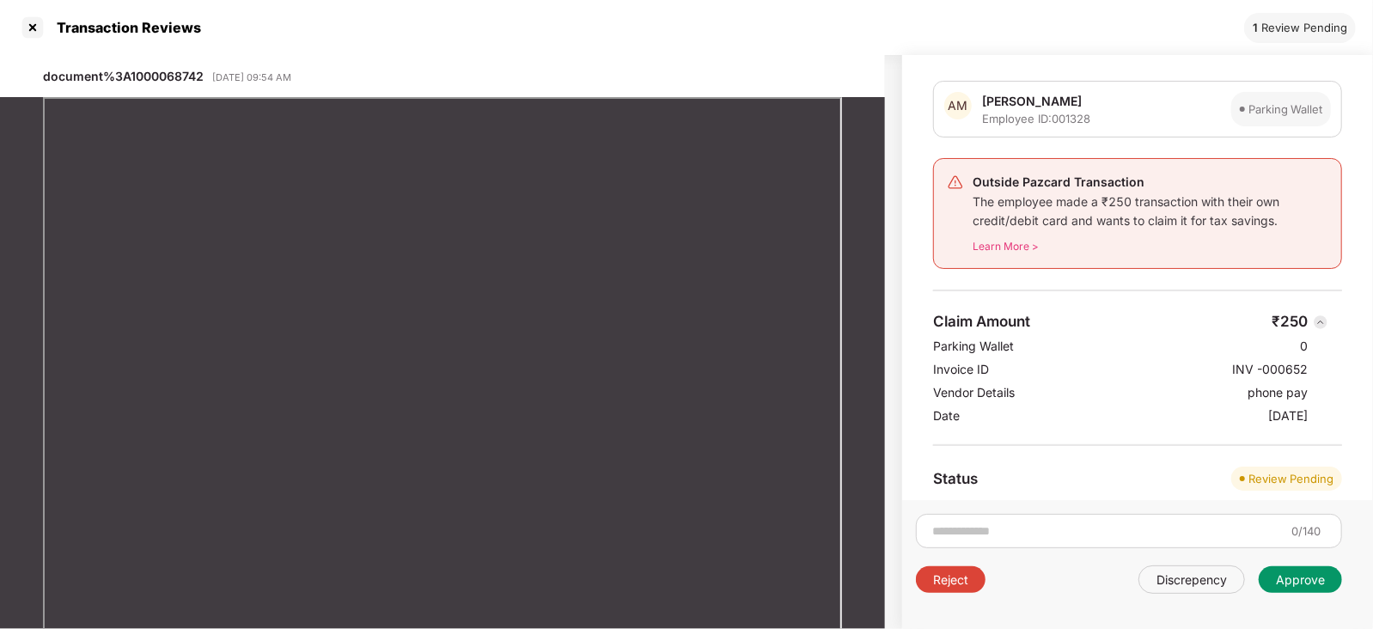
click at [1303, 582] on div "Approve" at bounding box center [1299, 579] width 49 height 16
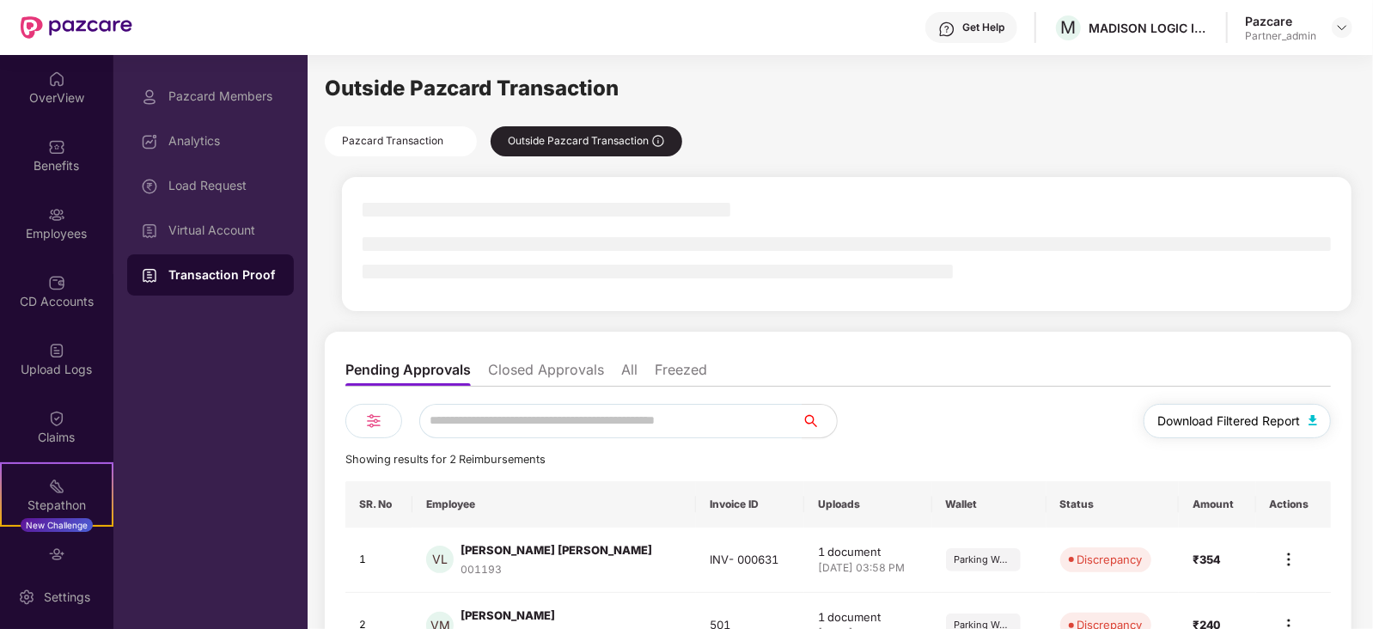
click at [1255, 414] on span "Download Filtered Report" at bounding box center [1228, 420] width 143 height 19
